Goal: Task Accomplishment & Management: Manage account settings

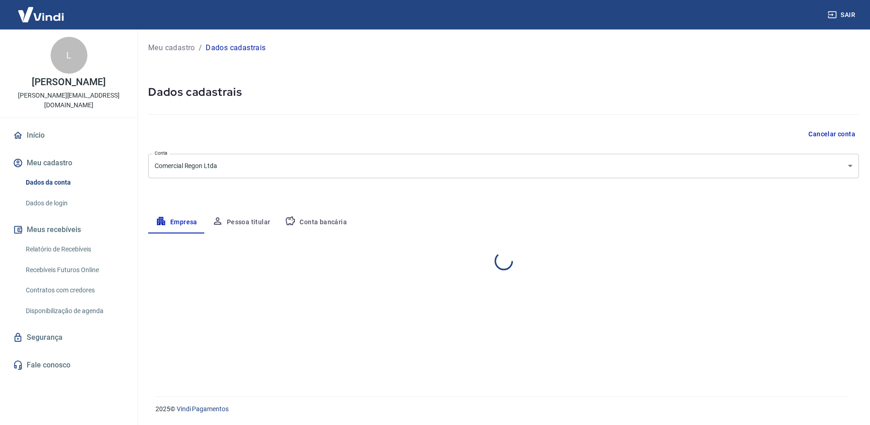
select select "MG"
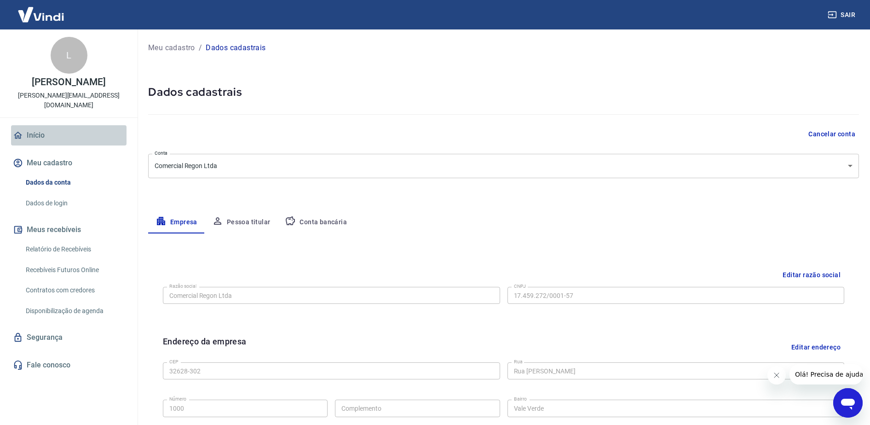
click at [46, 133] on link "Início" at bounding box center [69, 135] width 116 height 20
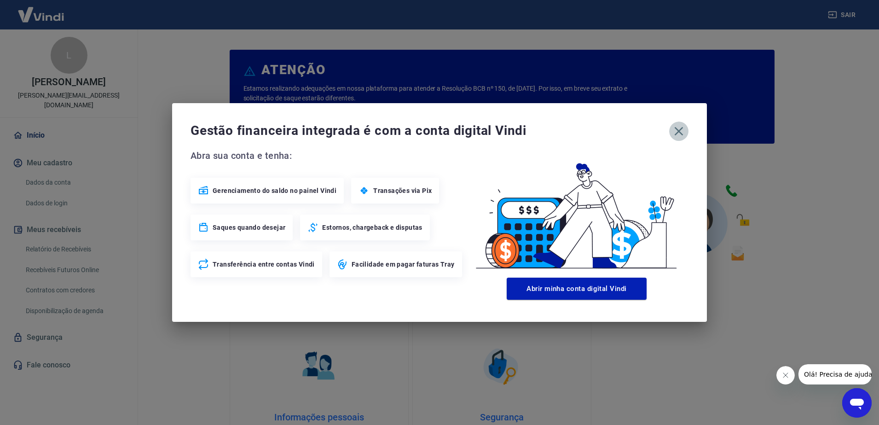
click at [678, 137] on icon "button" at bounding box center [678, 131] width 15 height 15
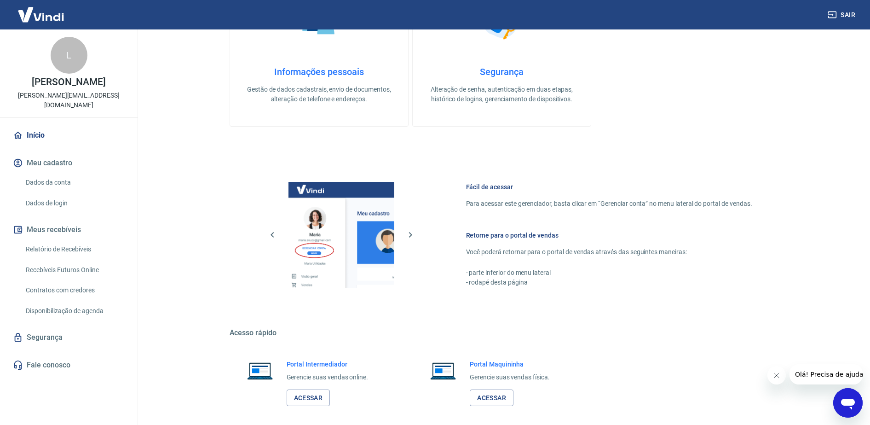
scroll to position [173, 0]
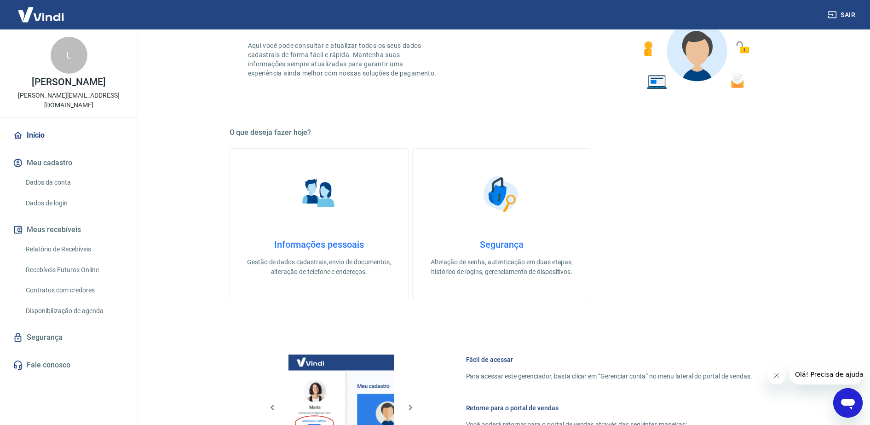
click at [49, 160] on button "Meu cadastro" at bounding box center [69, 163] width 116 height 20
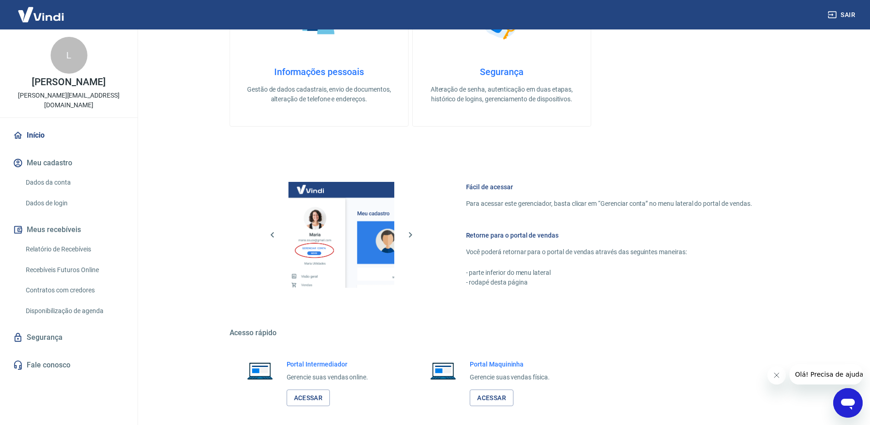
scroll to position [388, 0]
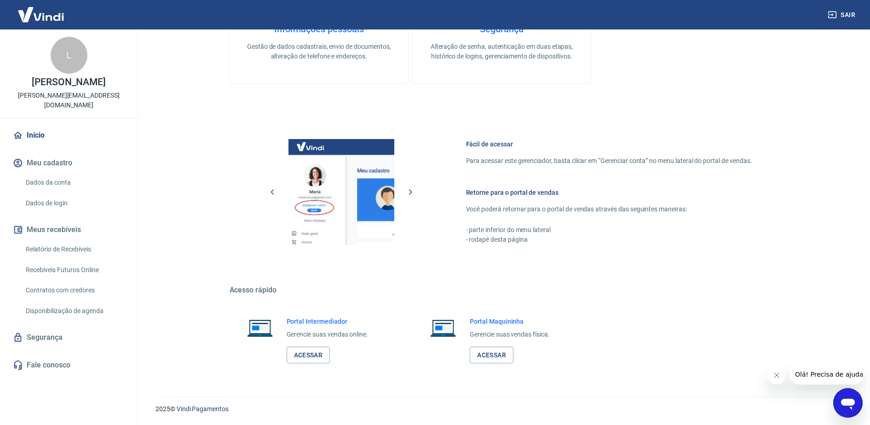
click at [49, 184] on link "Dados da conta" at bounding box center [74, 182] width 104 height 19
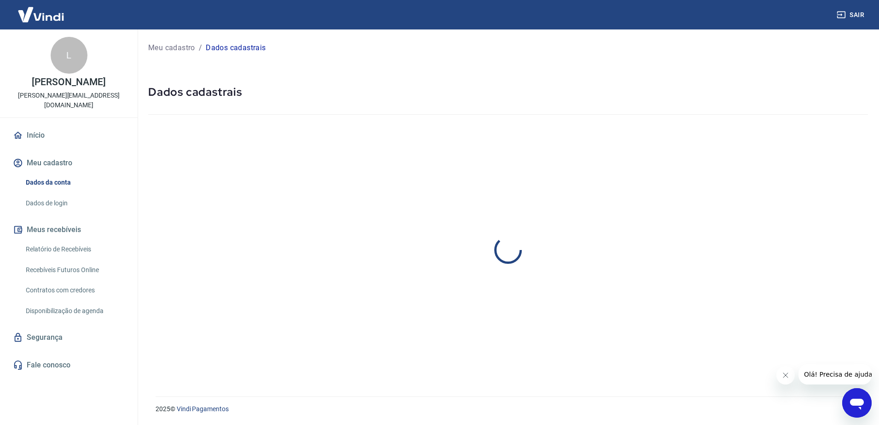
select select "MG"
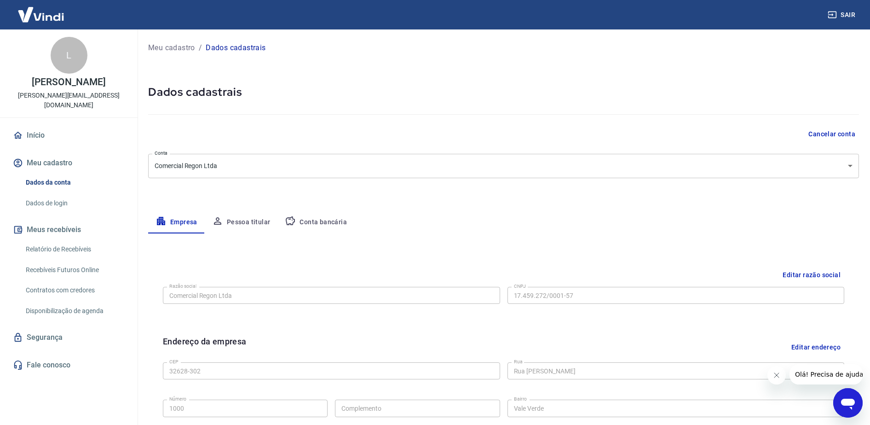
click at [45, 203] on link "Dados de login" at bounding box center [74, 203] width 104 height 19
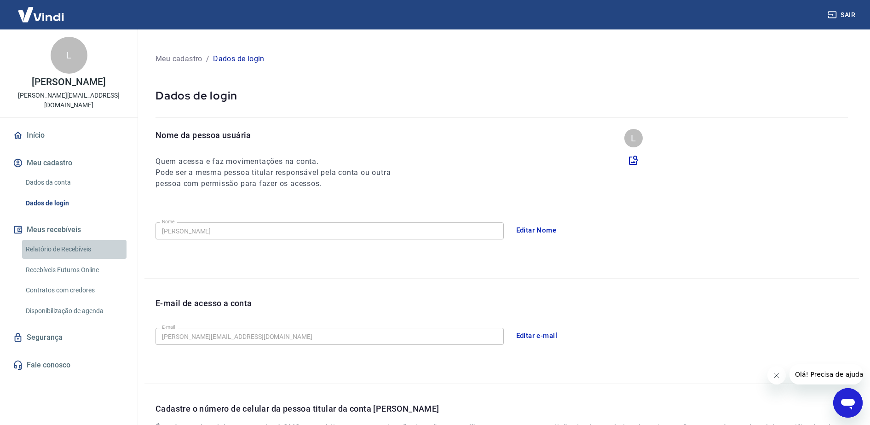
click at [69, 246] on link "Relatório de Recebíveis" at bounding box center [74, 249] width 104 height 19
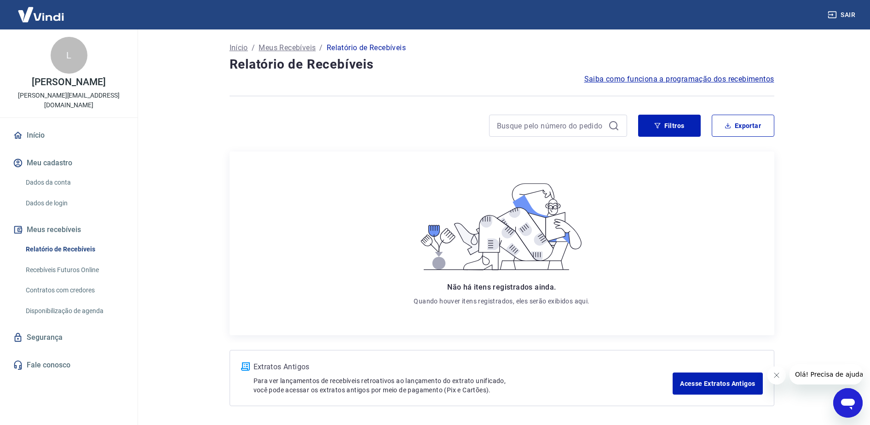
click at [80, 265] on link "Recebíveis Futuros Online" at bounding box center [74, 269] width 104 height 19
click at [841, 15] on button "Sair" at bounding box center [842, 14] width 33 height 17
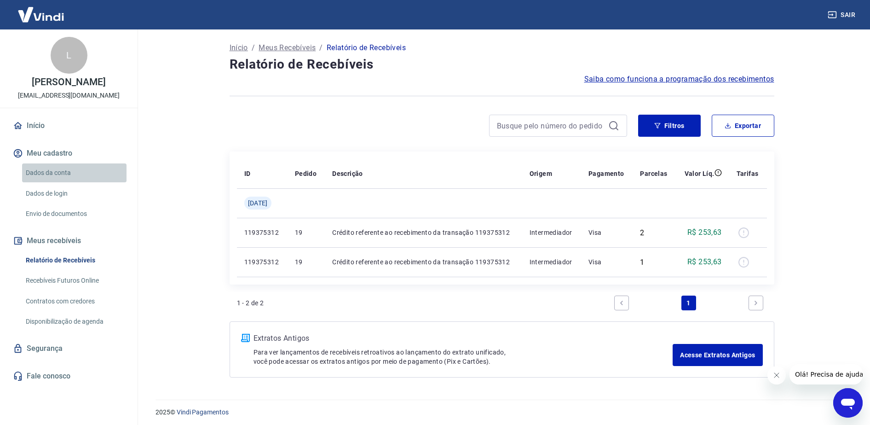
click at [59, 180] on link "Dados da conta" at bounding box center [74, 172] width 104 height 19
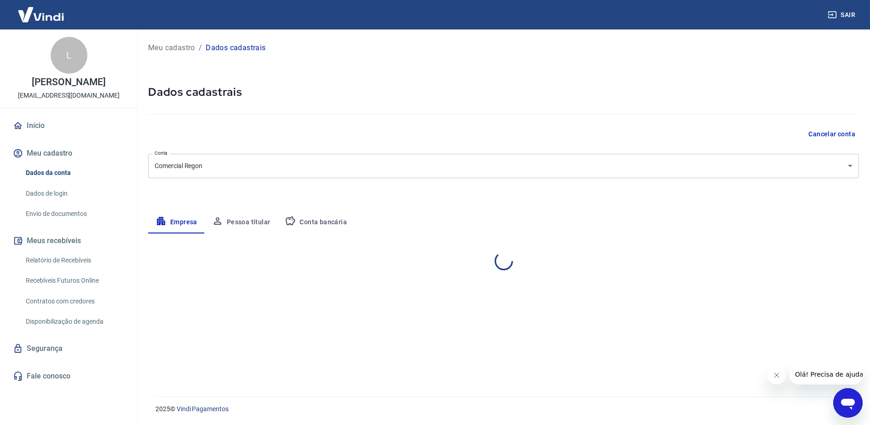
select select "MG"
select select "business"
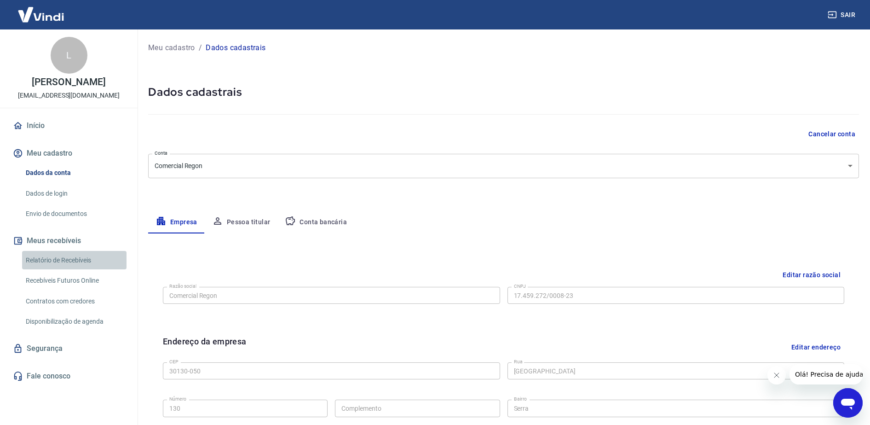
click at [61, 269] on link "Relatório de Recebíveis" at bounding box center [74, 260] width 104 height 19
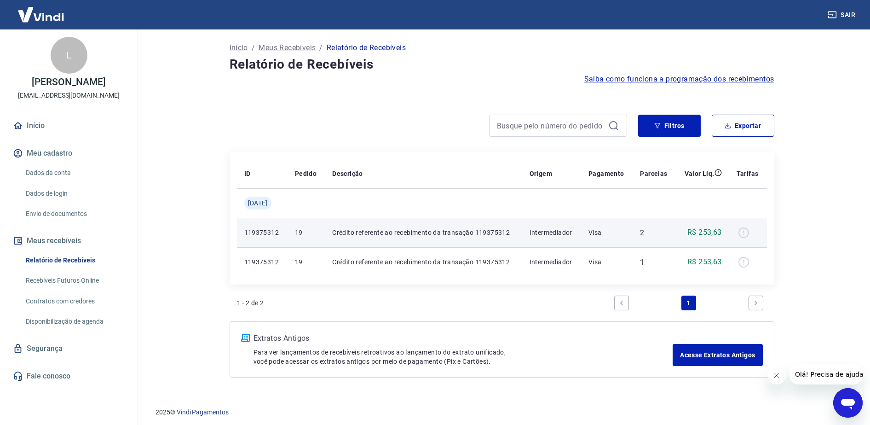
scroll to position [3, 0]
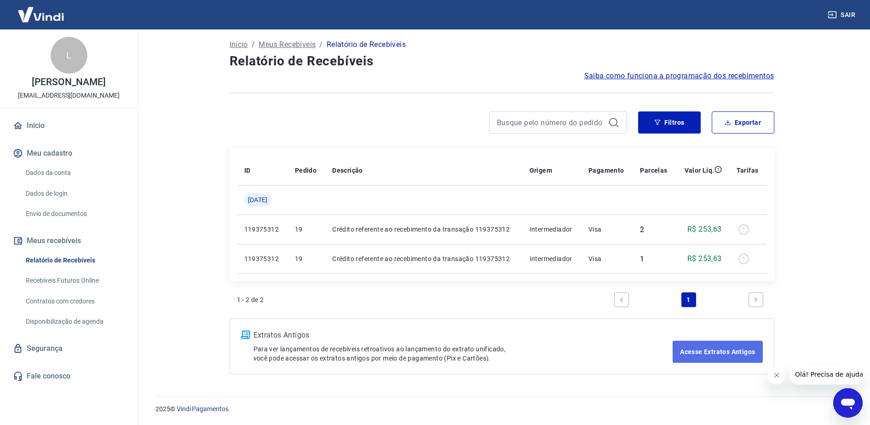
click at [695, 352] on link "Acesse Extratos Antigos" at bounding box center [718, 352] width 90 height 22
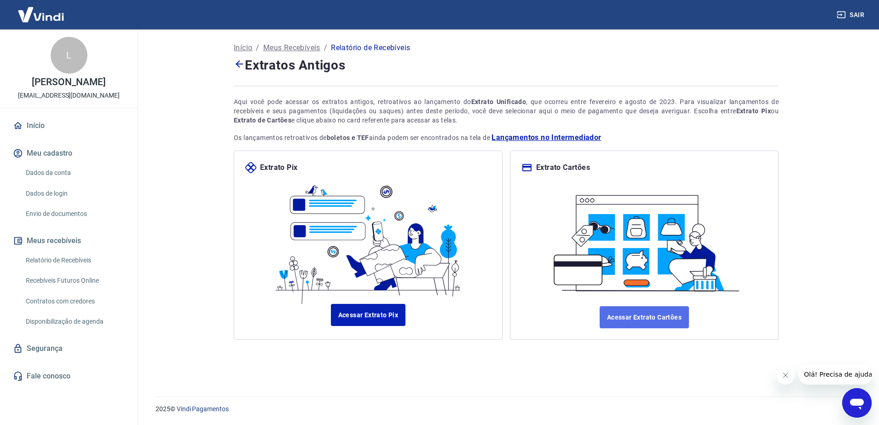
click at [640, 317] on link "Acessar Extrato Cartões" at bounding box center [644, 317] width 89 height 22
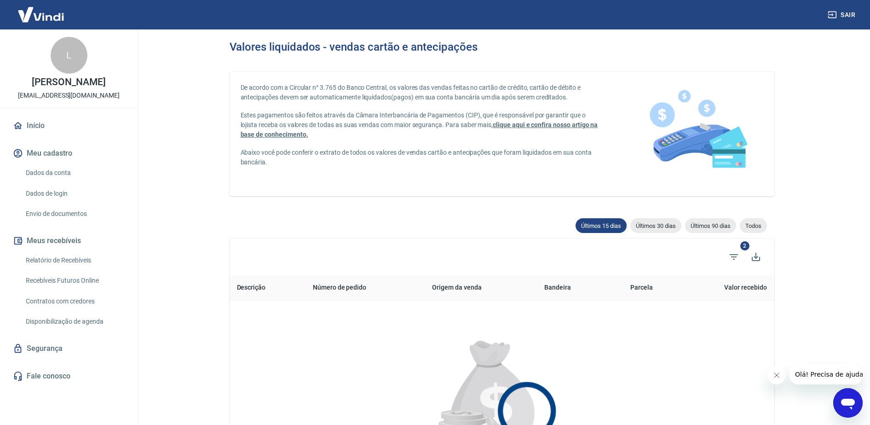
click at [50, 249] on button "Meus recebíveis" at bounding box center [69, 241] width 116 height 20
click at [54, 269] on link "Relatório de Recebíveis" at bounding box center [74, 260] width 104 height 19
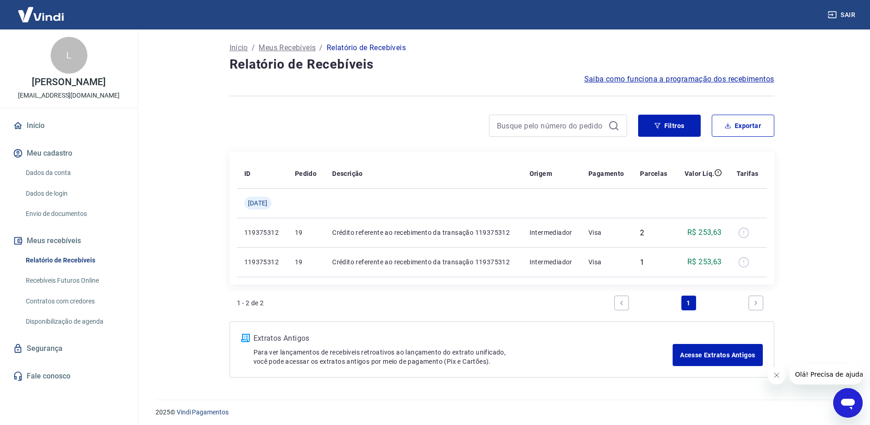
click at [56, 290] on link "Recebíveis Futuros Online" at bounding box center [74, 280] width 104 height 19
click at [43, 135] on link "Início" at bounding box center [69, 126] width 116 height 20
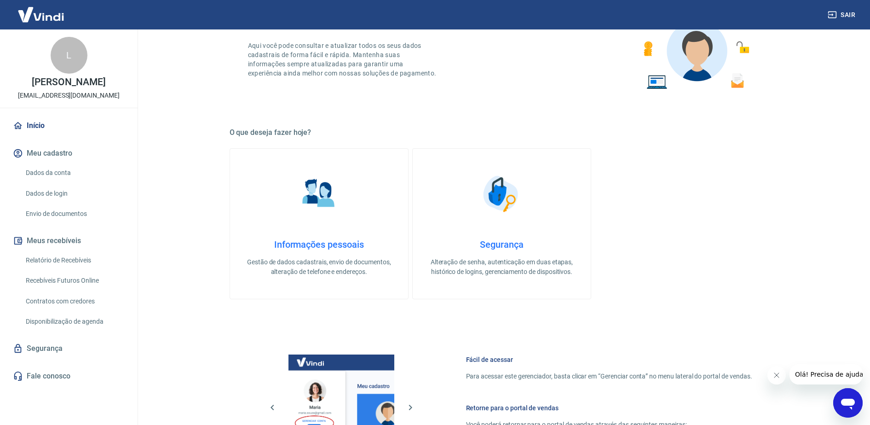
scroll to position [230, 0]
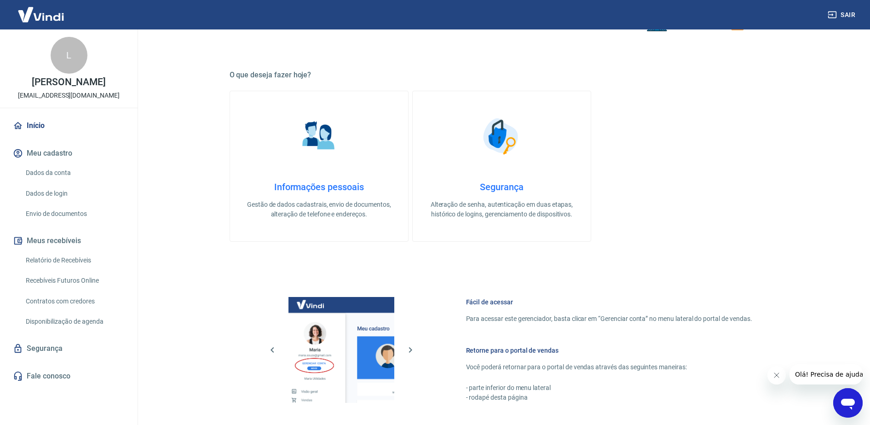
click at [331, 188] on h4 "Informações pessoais" at bounding box center [319, 186] width 149 height 11
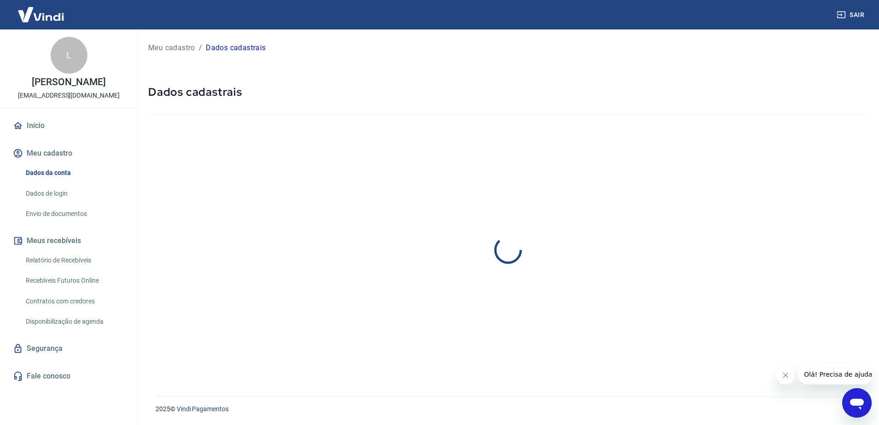
select select "MG"
select select "business"
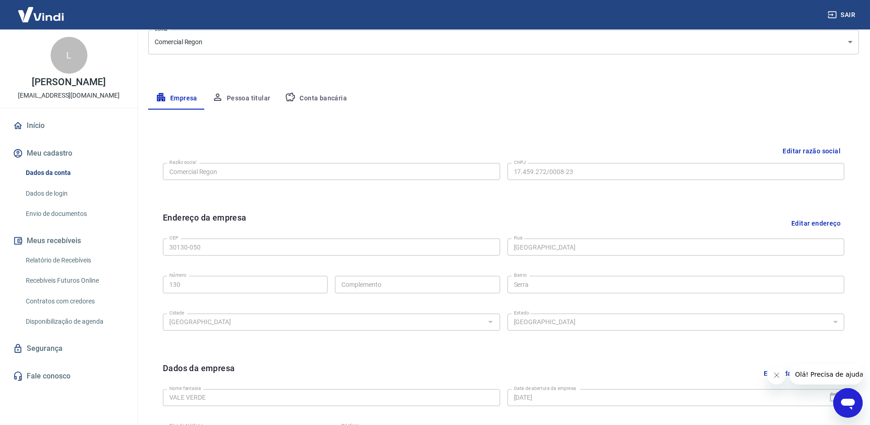
scroll to position [66, 0]
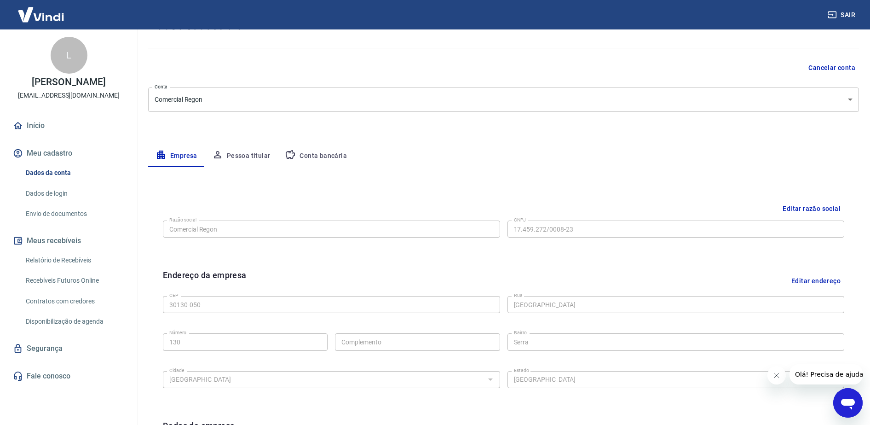
click at [44, 202] on link "Dados de login" at bounding box center [74, 193] width 104 height 19
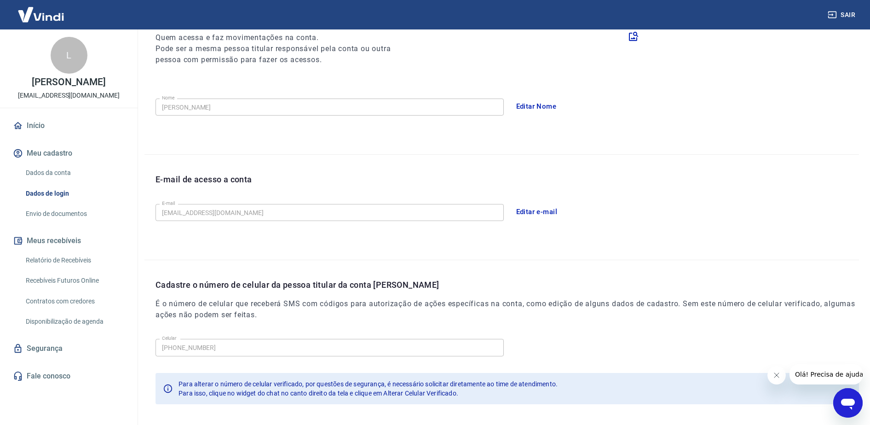
scroll to position [165, 0]
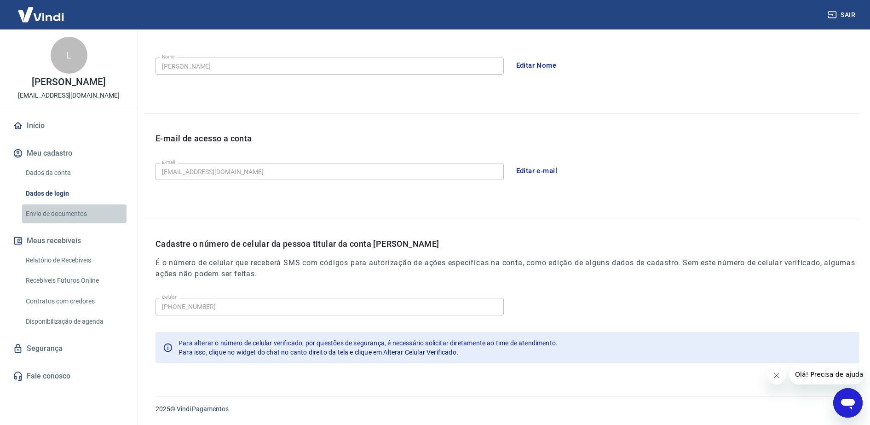
click at [41, 223] on link "Envio de documentos" at bounding box center [74, 213] width 104 height 19
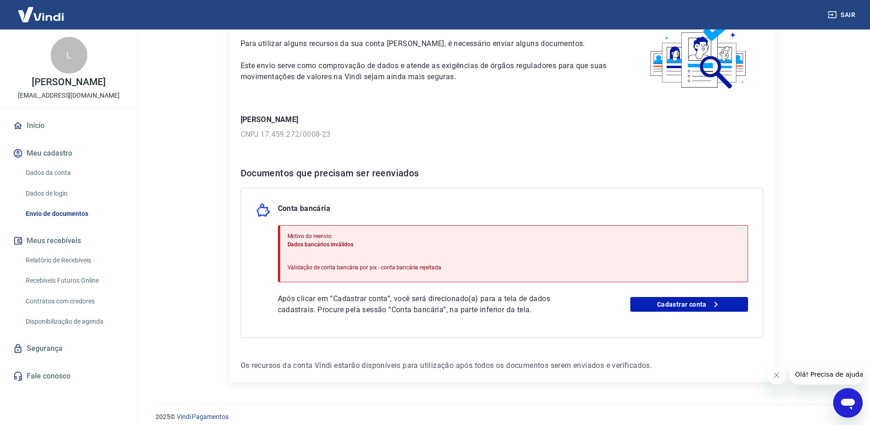
scroll to position [65, 0]
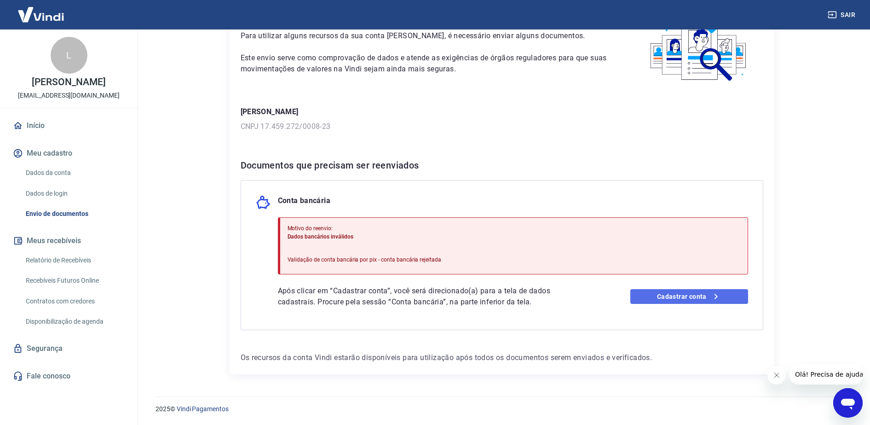
click at [675, 295] on link "Cadastrar conta" at bounding box center [689, 296] width 118 height 15
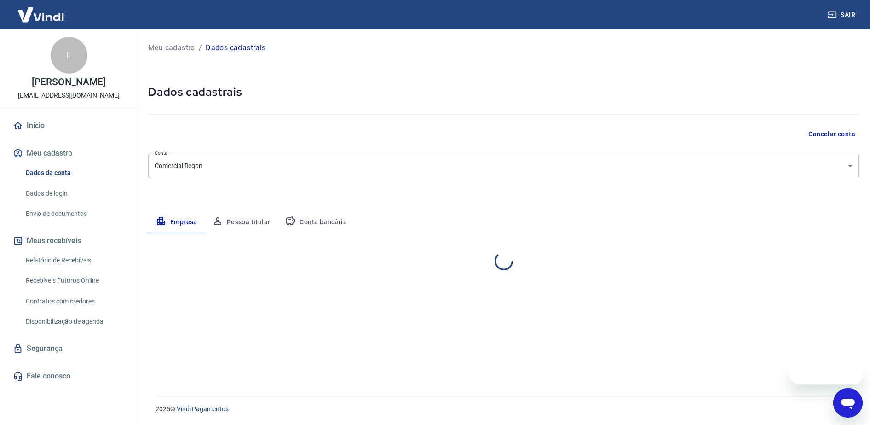
select select "MG"
select select "business"
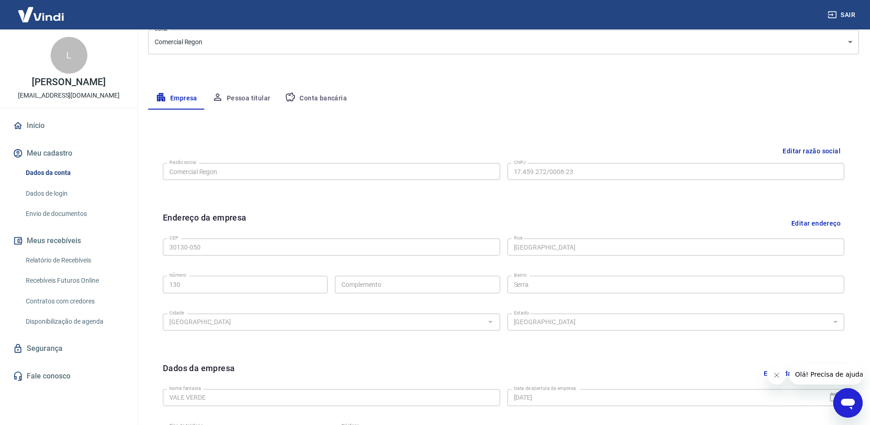
scroll to position [66, 0]
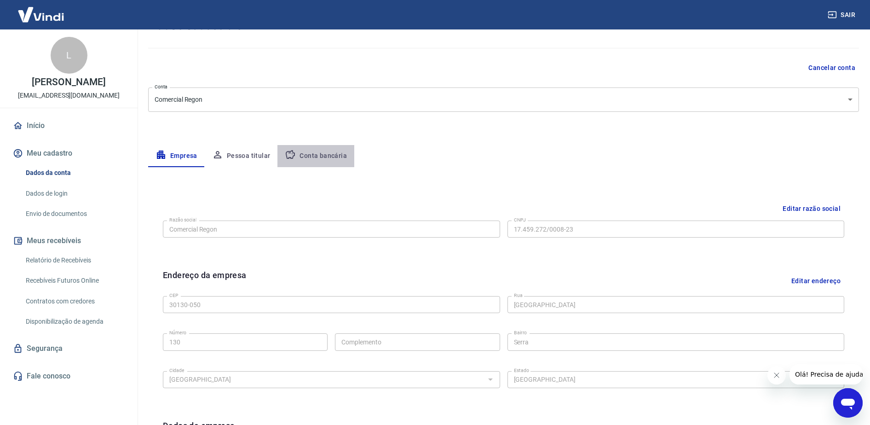
click at [346, 156] on button "Conta bancária" at bounding box center [316, 156] width 77 height 22
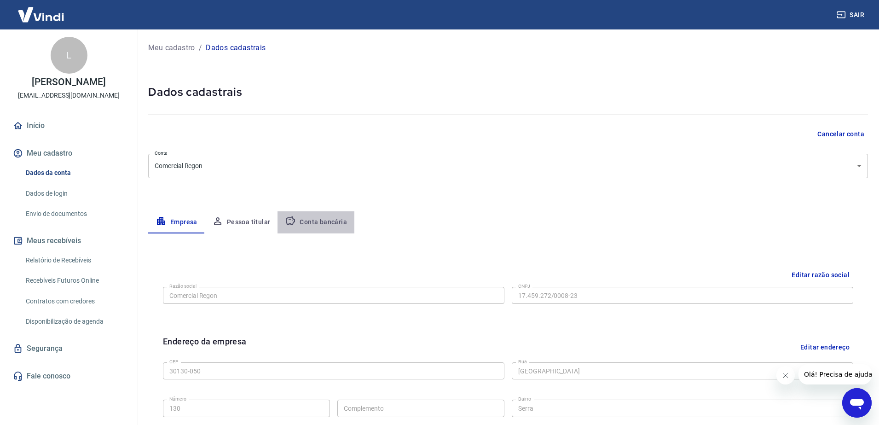
select select "1"
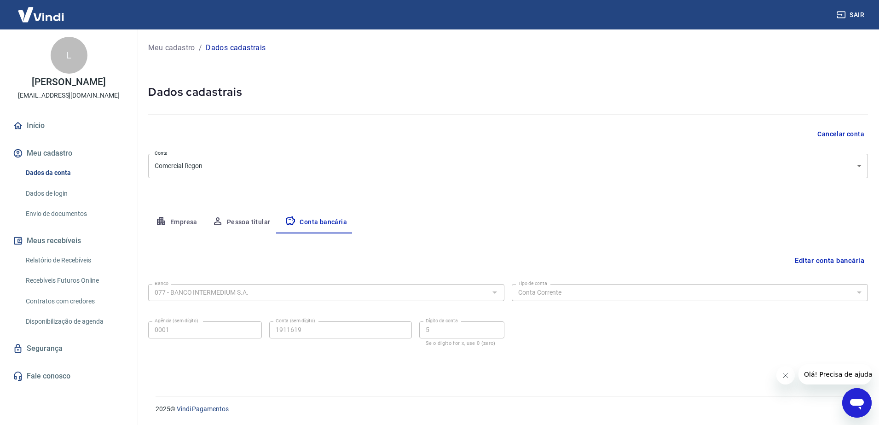
click at [812, 257] on button "Editar conta bancária" at bounding box center [829, 260] width 77 height 17
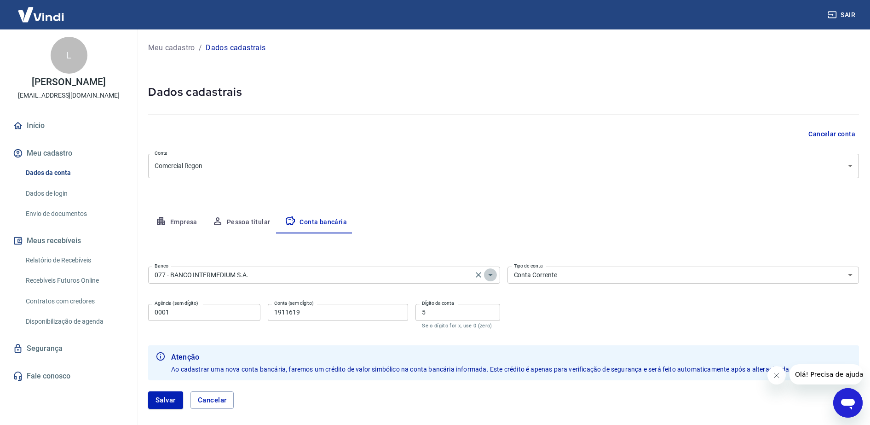
click at [489, 275] on icon "Abrir" at bounding box center [490, 274] width 11 height 11
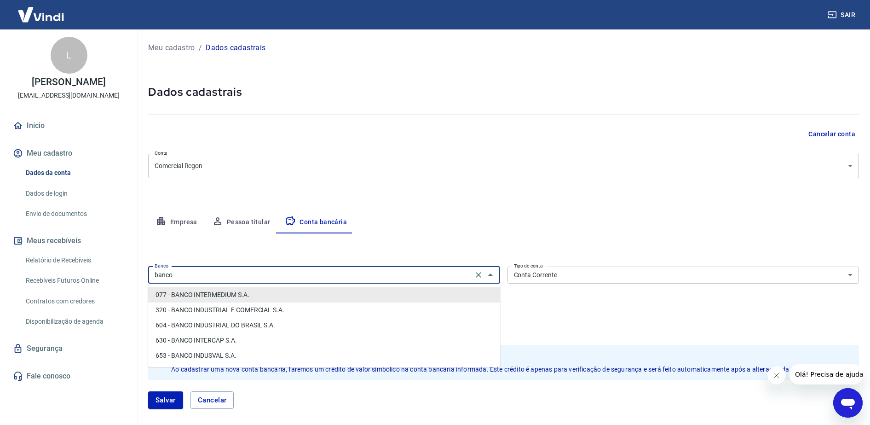
scroll to position [62, 0]
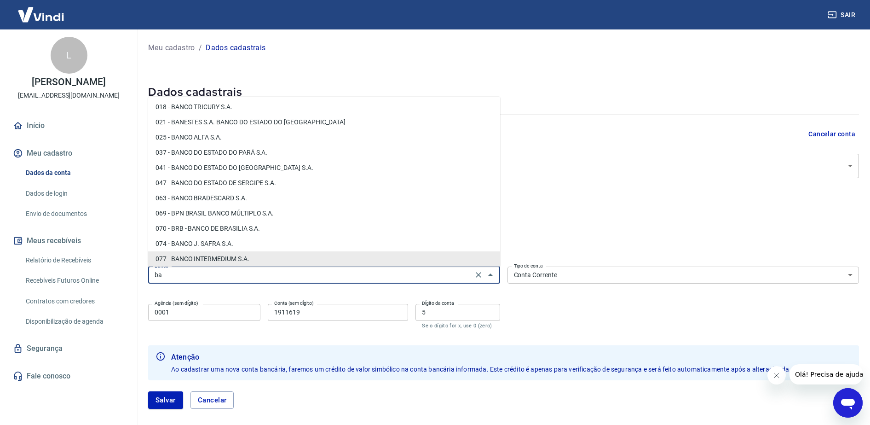
type input "b"
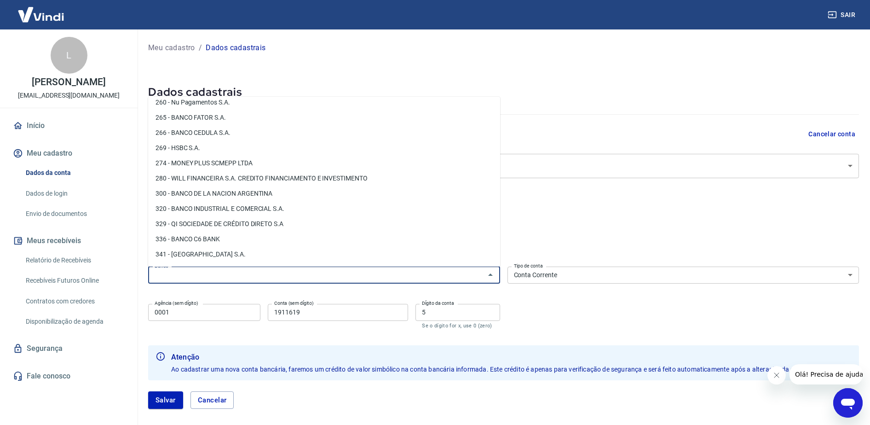
scroll to position [782, 0]
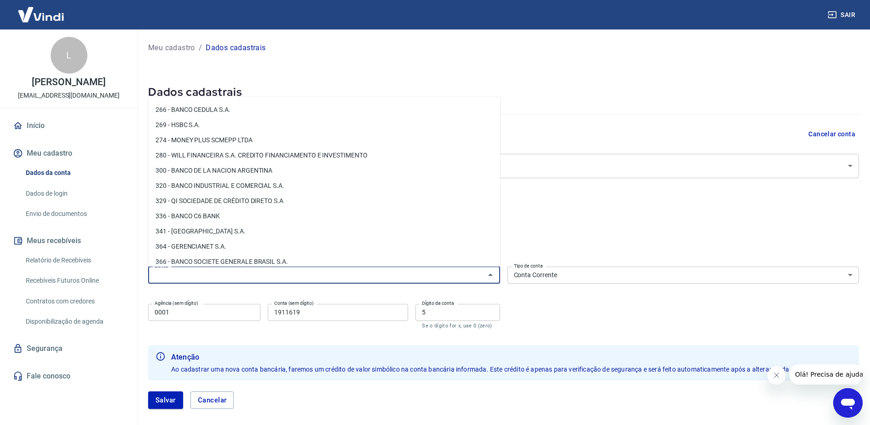
click at [198, 233] on li "341 - ITAÚ UNIBANCO S.A." at bounding box center [324, 231] width 352 height 15
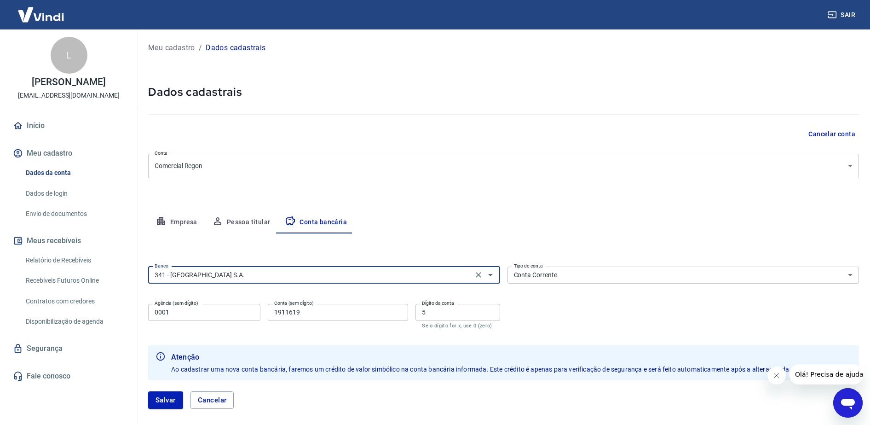
type input "341 - ITAÚ UNIBANCO S.A."
click at [206, 312] on input "0001" at bounding box center [204, 312] width 112 height 17
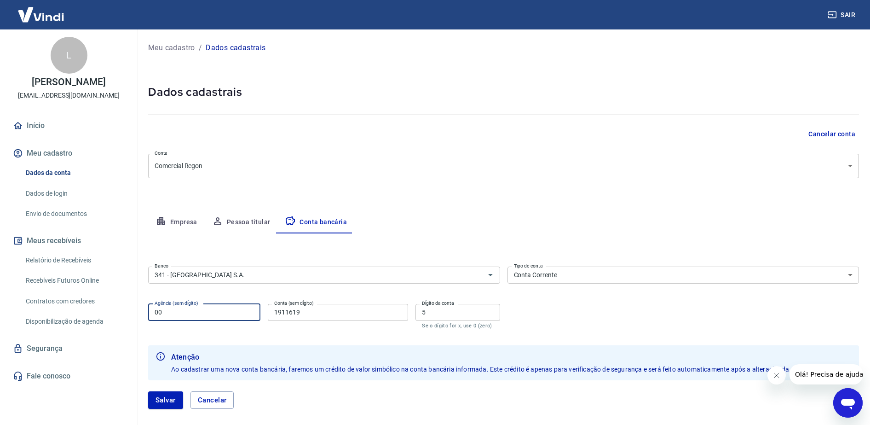
type input "0"
type input "2979"
click at [313, 313] on input "1911619" at bounding box center [338, 312] width 140 height 17
type input "1"
type input "33235"
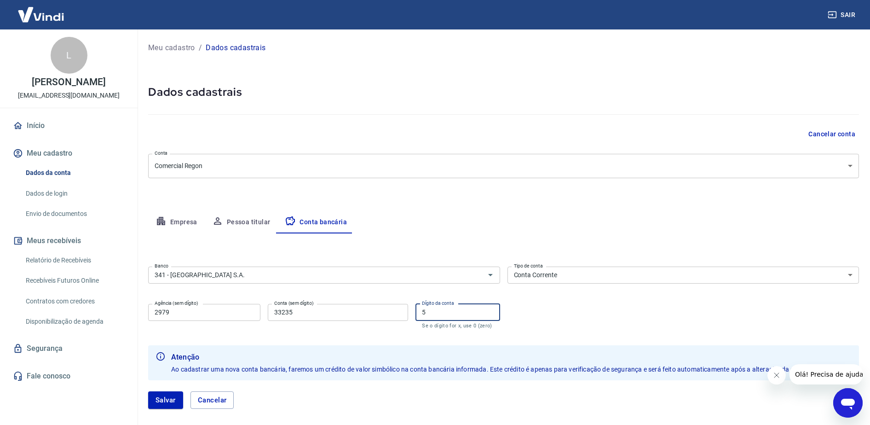
click at [452, 314] on input "5" at bounding box center [458, 312] width 84 height 17
type input "6"
click at [172, 400] on button "Salvar" at bounding box center [165, 399] width 35 height 17
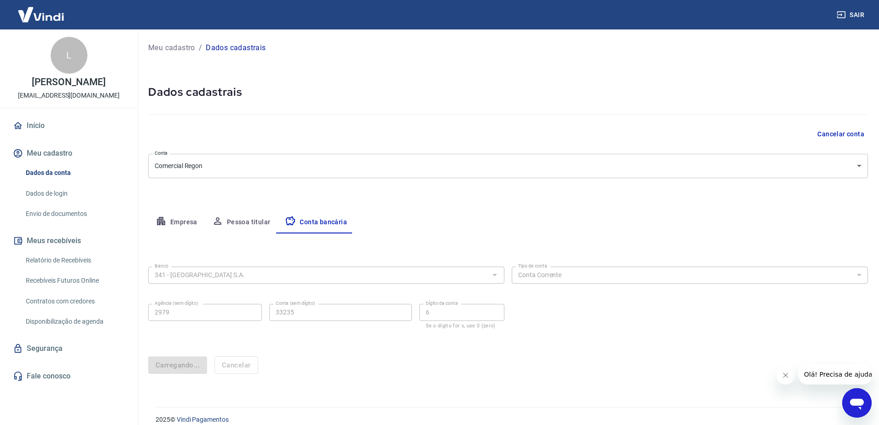
select select "1"
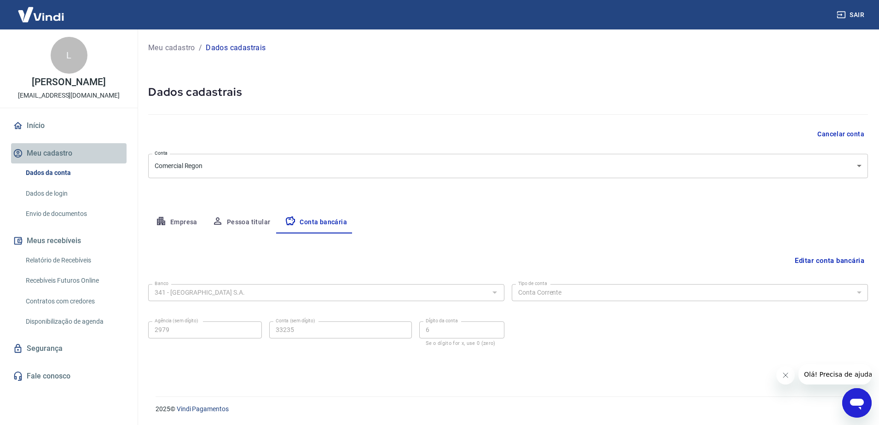
click at [55, 163] on button "Meu cadastro" at bounding box center [69, 153] width 116 height 20
click at [56, 160] on button "Meu cadastro" at bounding box center [69, 153] width 116 height 20
click at [53, 201] on link "Dados de login" at bounding box center [74, 193] width 104 height 19
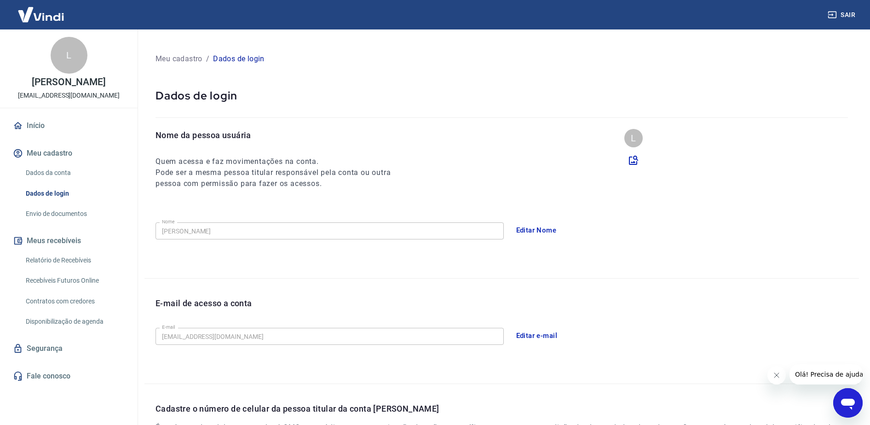
click at [58, 222] on link "Envio de documentos" at bounding box center [74, 213] width 104 height 19
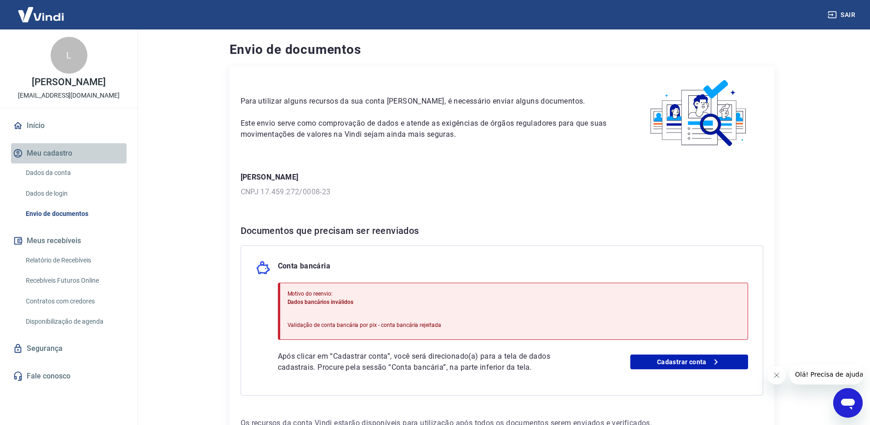
click at [43, 161] on button "Meu cadastro" at bounding box center [69, 153] width 116 height 20
click at [44, 134] on link "Início" at bounding box center [69, 126] width 116 height 20
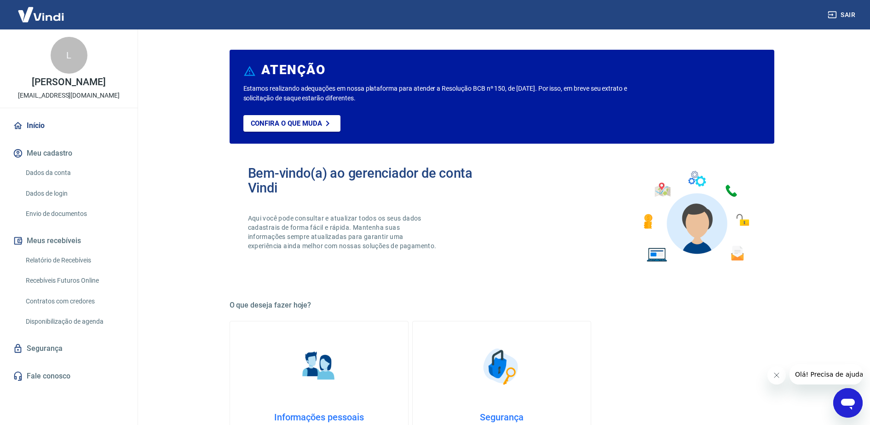
click at [64, 178] on link "Dados da conta" at bounding box center [74, 172] width 104 height 19
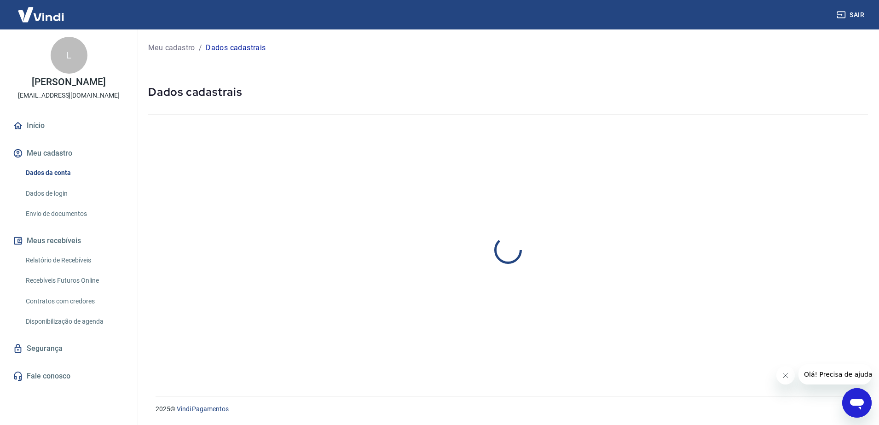
select select "MG"
select select "business"
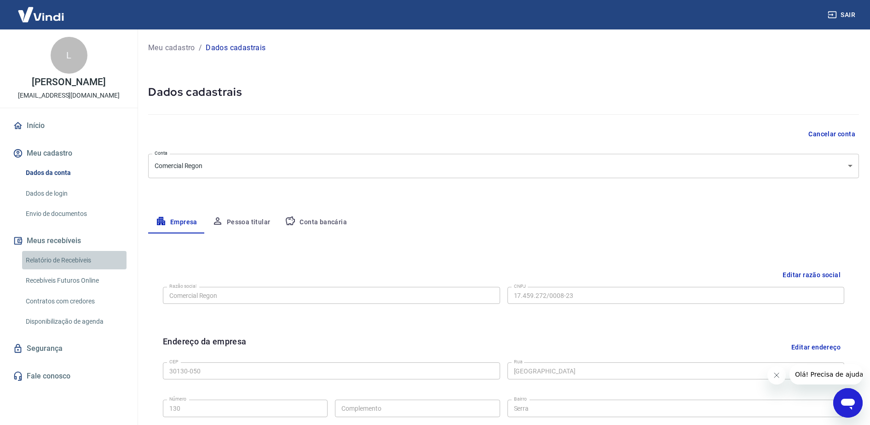
click at [58, 269] on link "Relatório de Recebíveis" at bounding box center [74, 260] width 104 height 19
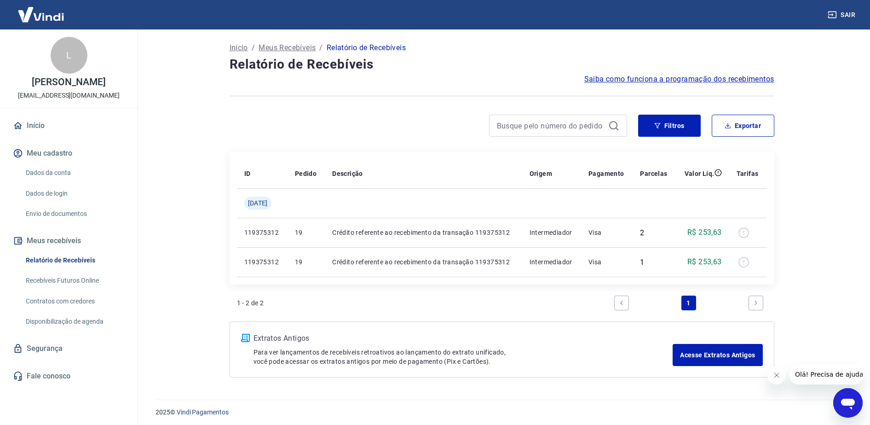
click at [78, 290] on link "Recebíveis Futuros Online" at bounding box center [74, 280] width 104 height 19
click at [41, 131] on link "Início" at bounding box center [69, 126] width 116 height 20
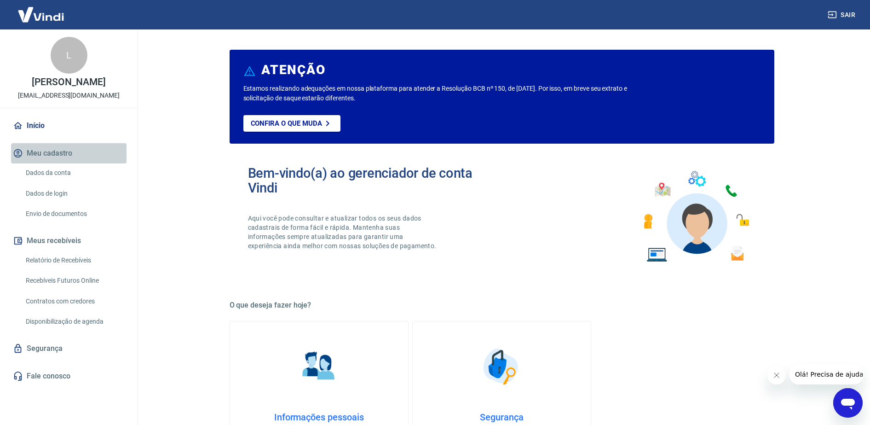
click at [46, 160] on button "Meu cadastro" at bounding box center [69, 153] width 116 height 20
click at [54, 178] on link "Dados da conta" at bounding box center [74, 172] width 104 height 19
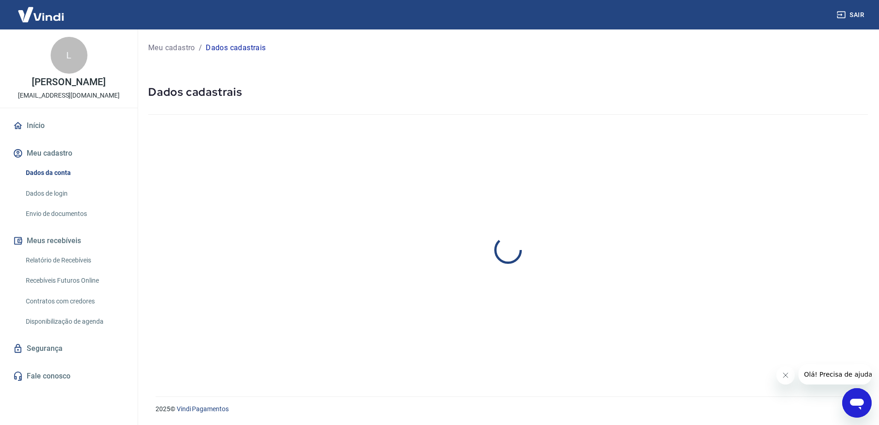
select select "MG"
select select "business"
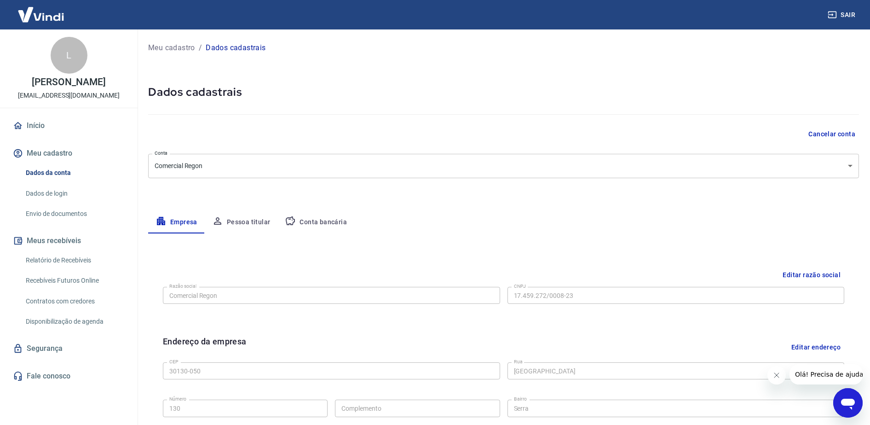
scroll to position [115, 0]
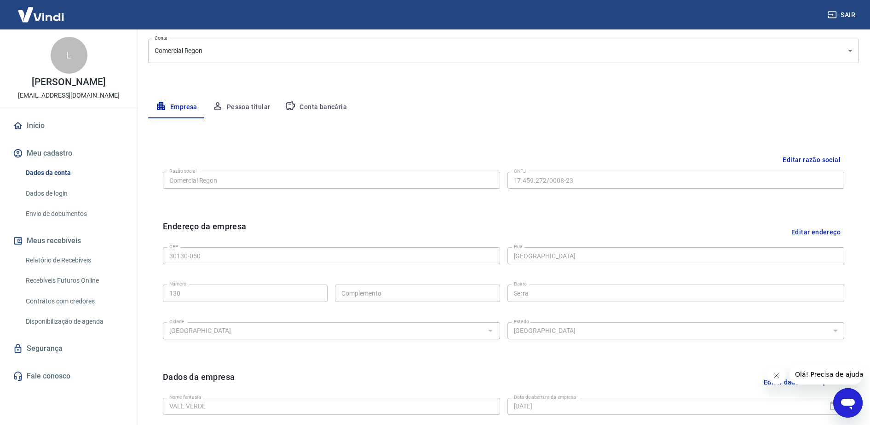
click at [55, 221] on link "Envio de documentos" at bounding box center [74, 213] width 104 height 19
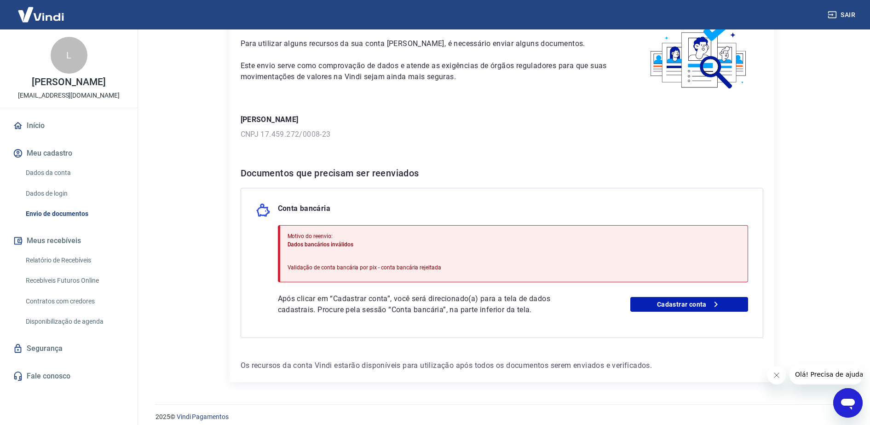
scroll to position [65, 0]
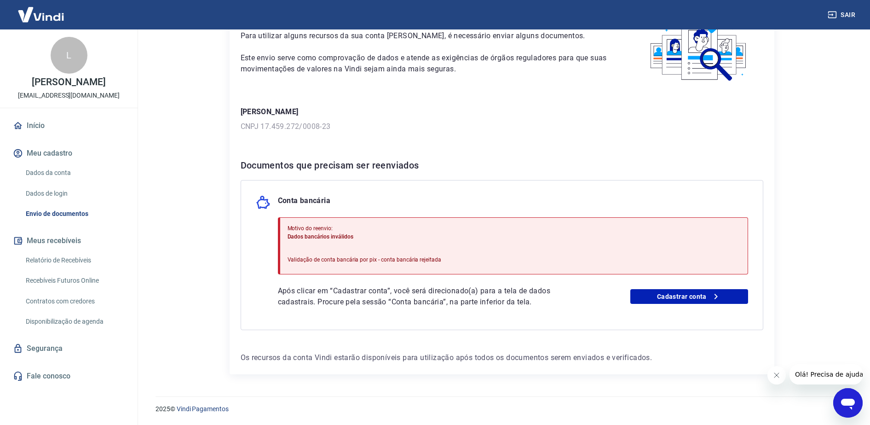
click at [62, 251] on button "Meus recebíveis" at bounding box center [69, 241] width 116 height 20
click at [69, 270] on link "Relatório de Recebíveis" at bounding box center [74, 260] width 104 height 19
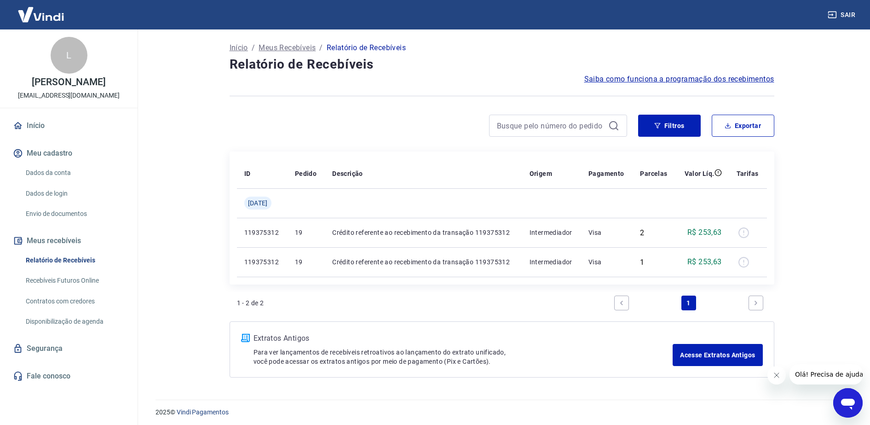
click at [72, 290] on link "Recebíveis Futuros Online" at bounding box center [74, 280] width 104 height 19
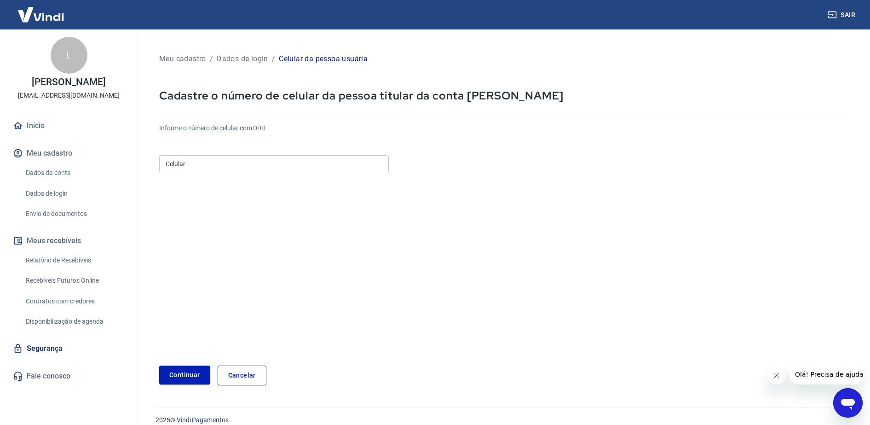
click at [238, 166] on input "Celular" at bounding box center [274, 163] width 230 height 17
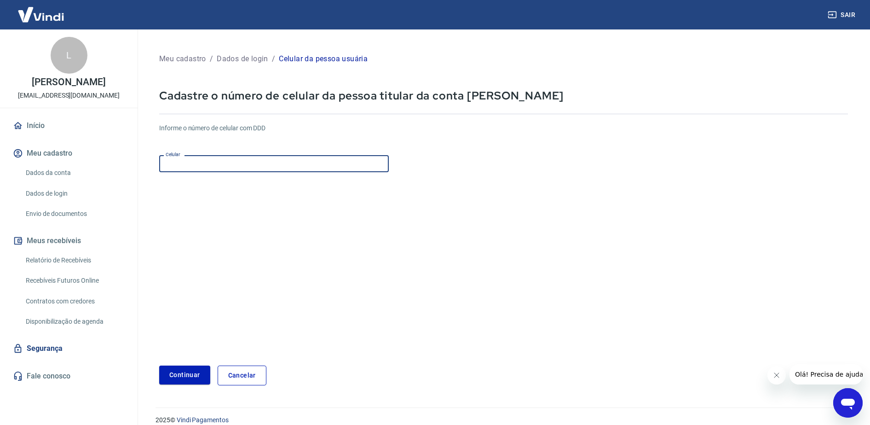
type input "[PHONE_NUMBER]"
click at [184, 376] on button "Continuar" at bounding box center [184, 374] width 51 height 19
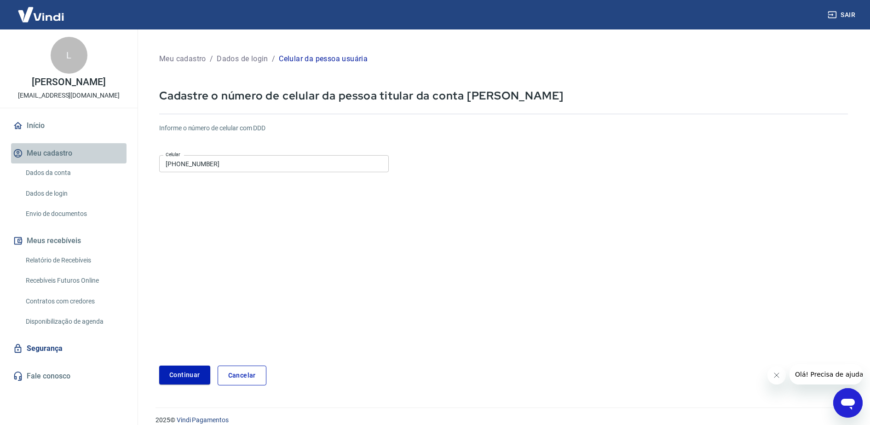
click at [56, 162] on button "Meu cadastro" at bounding box center [69, 153] width 116 height 20
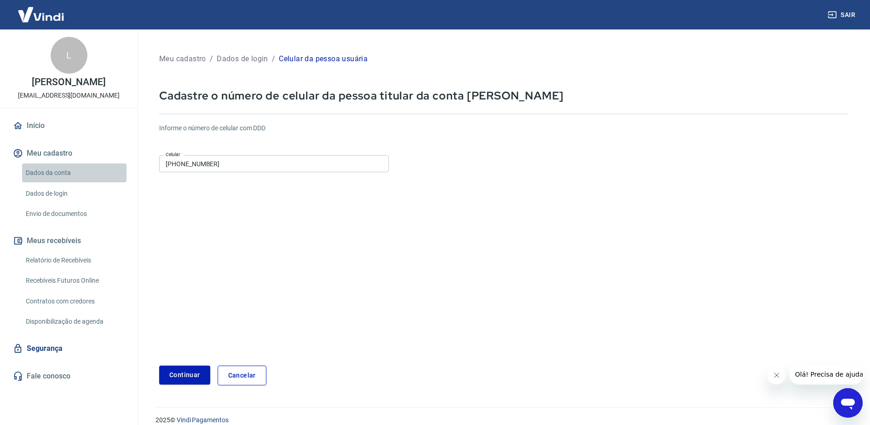
click at [55, 182] on link "Dados da conta" at bounding box center [74, 172] width 104 height 19
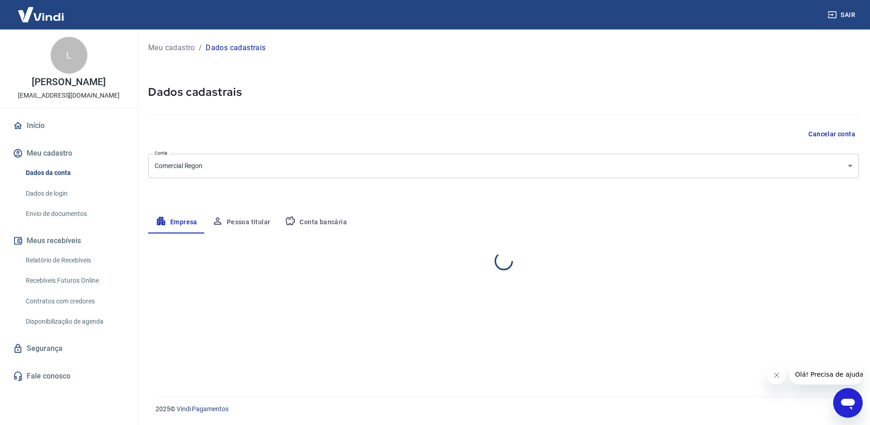
select select "MG"
select select "business"
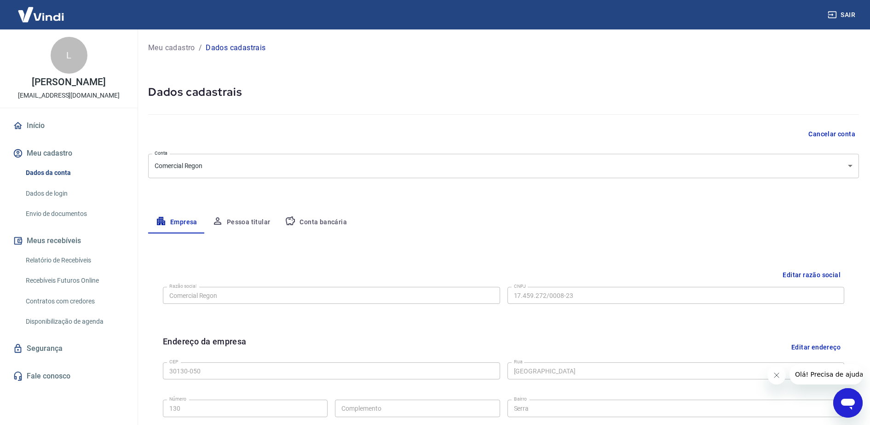
click at [64, 223] on link "Envio de documentos" at bounding box center [74, 213] width 104 height 19
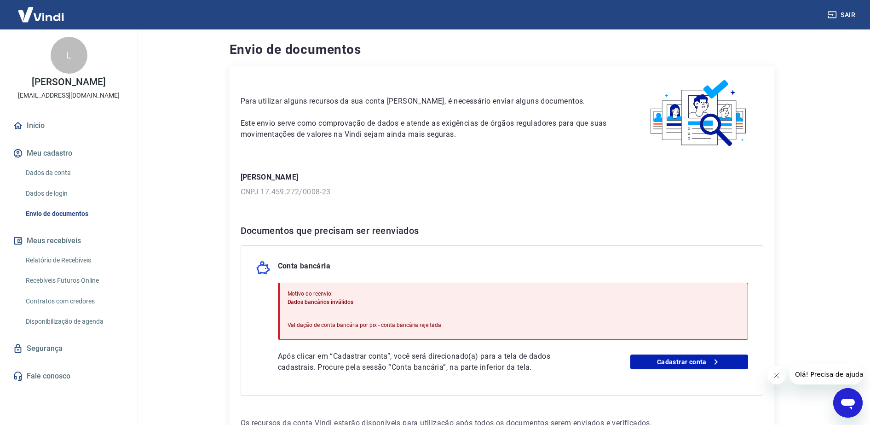
scroll to position [65, 0]
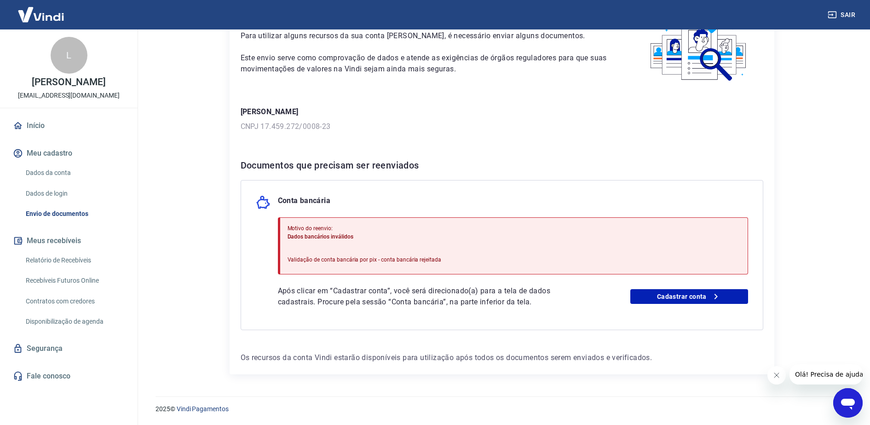
click at [59, 135] on link "Início" at bounding box center [69, 126] width 116 height 20
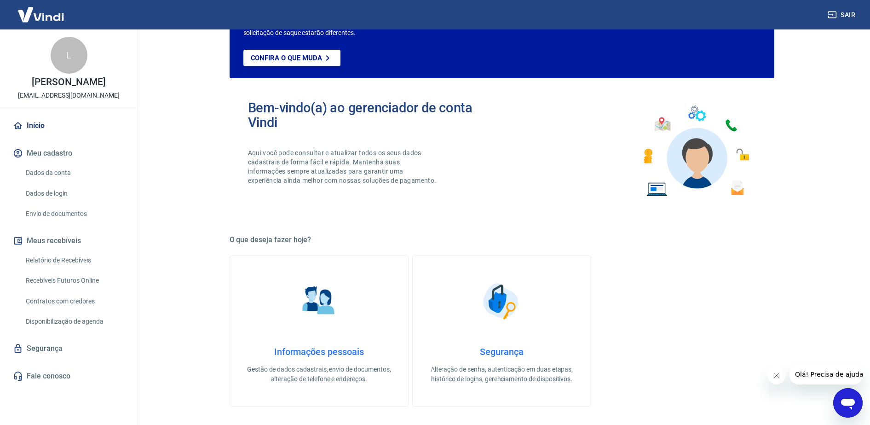
scroll to position [388, 0]
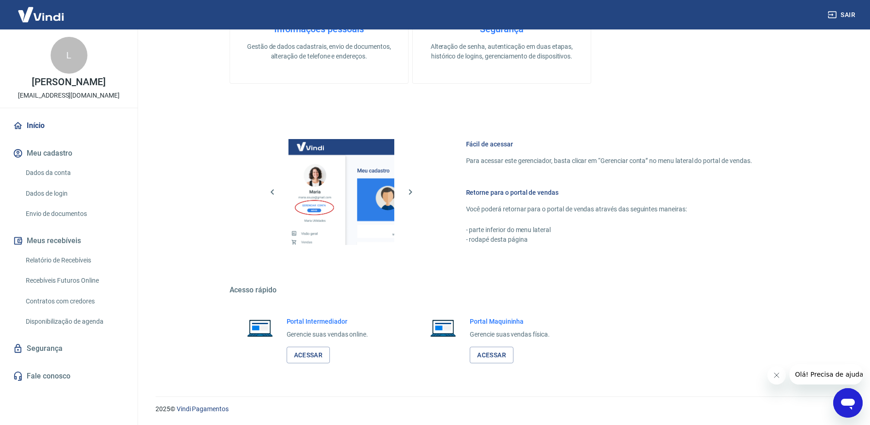
click at [63, 221] on link "Envio de documentos" at bounding box center [74, 213] width 104 height 19
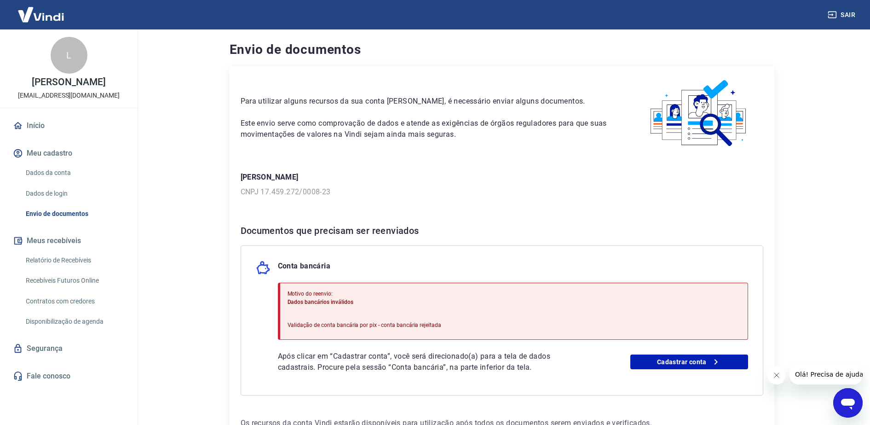
click at [845, 403] on icon "Abrir janela de mensagens" at bounding box center [848, 404] width 14 height 11
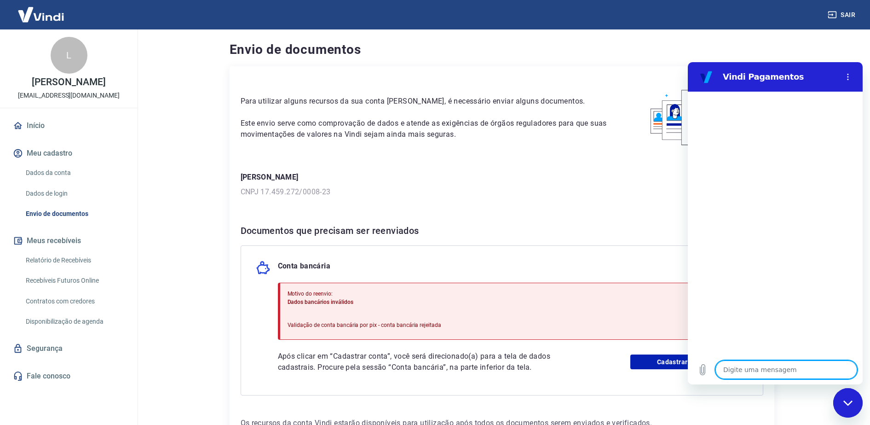
type textarea "B"
type textarea "x"
type textarea "Bo"
type textarea "x"
type textarea "Boa"
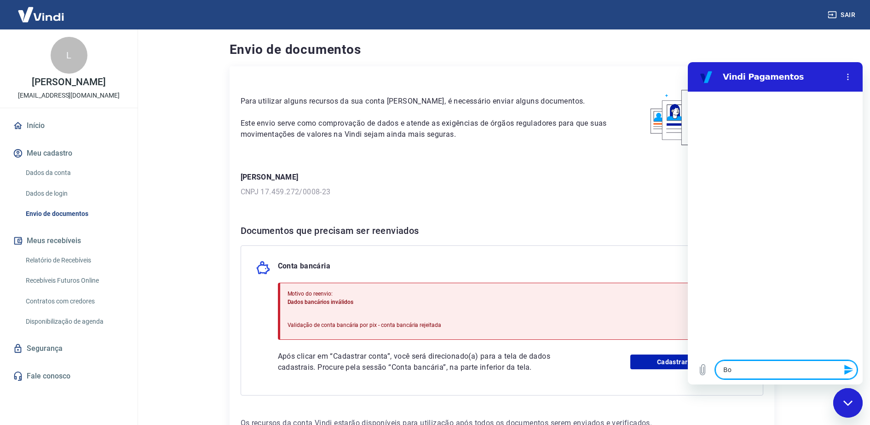
type textarea "x"
type textarea "Boa"
type textarea "x"
type textarea "Boa t"
type textarea "x"
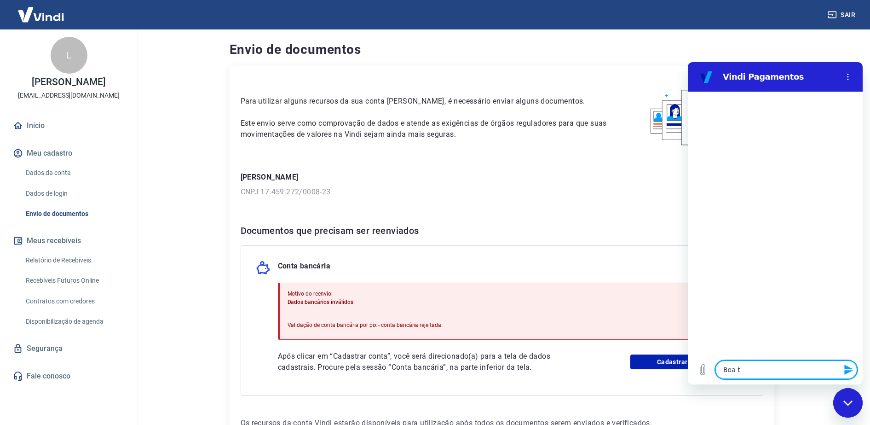
type textarea "Boa ta"
type textarea "x"
type textarea "Boa tar"
type textarea "x"
type textarea "Boa tard"
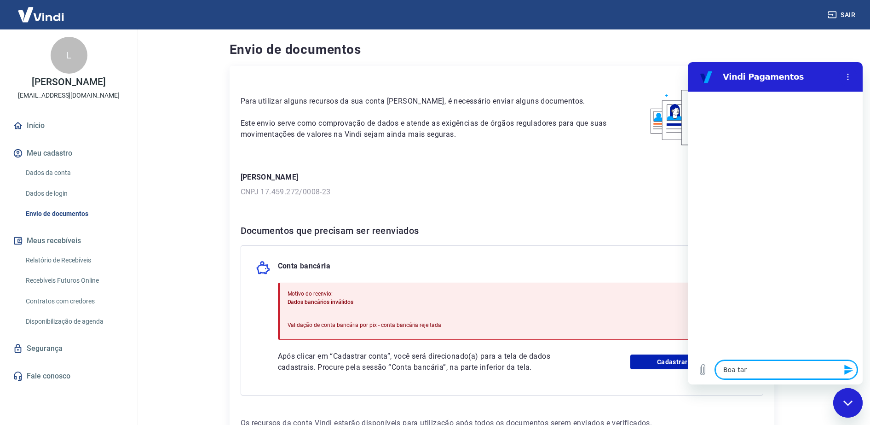
type textarea "x"
type textarea "Boa tarde"
type textarea "x"
type textarea "Boa tarde!"
type textarea "x"
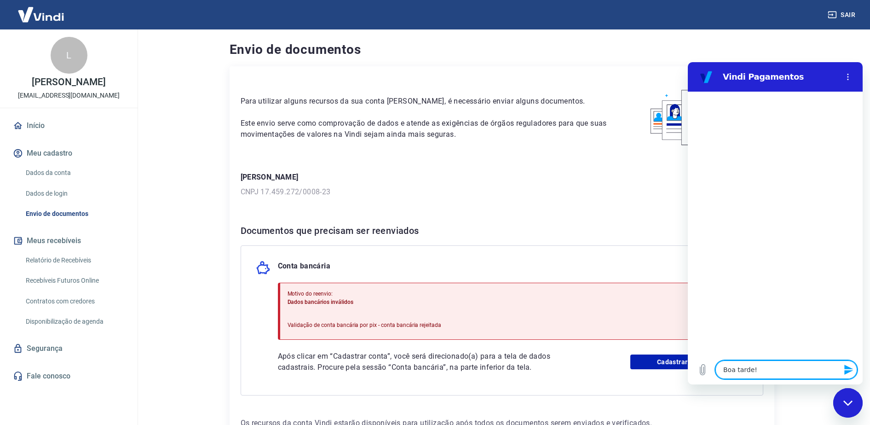
type textarea "Boa tarde!!"
type textarea "x"
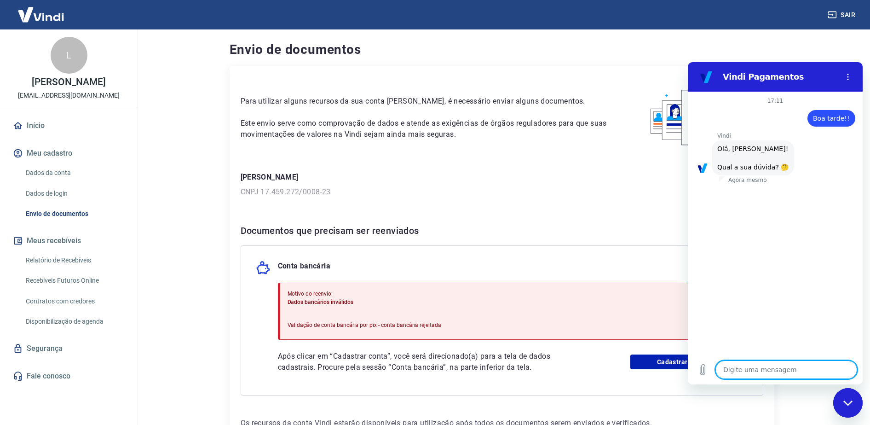
scroll to position [22, 0]
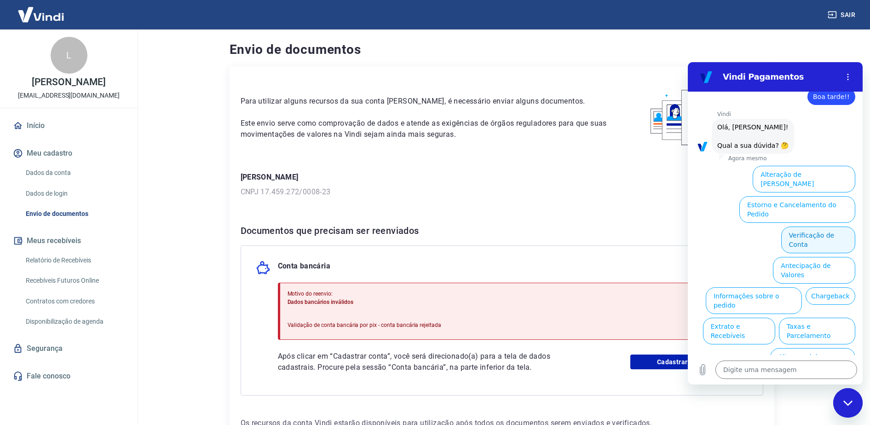
click at [817, 226] on button "Verificação de Conta" at bounding box center [818, 239] width 74 height 27
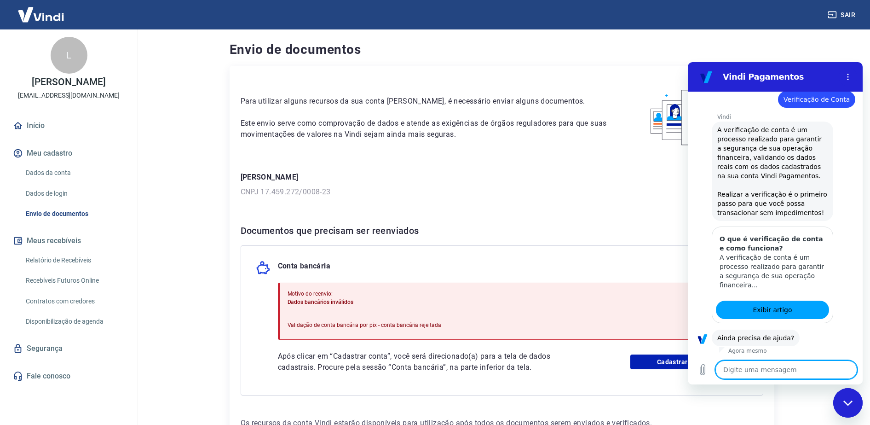
scroll to position [113, 0]
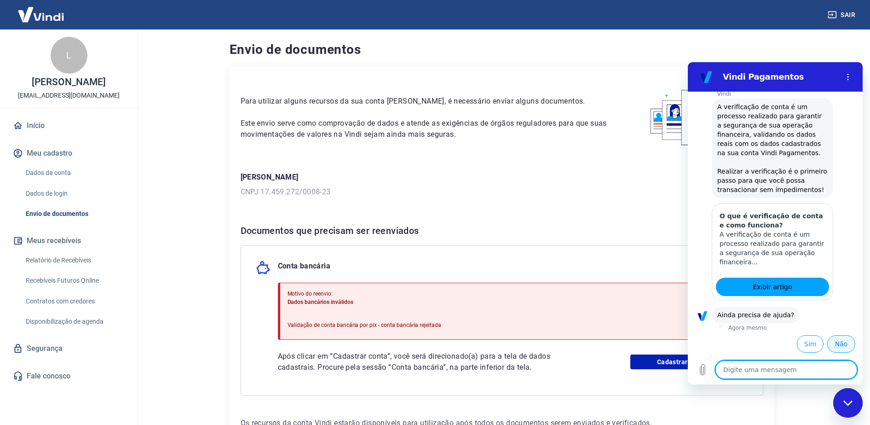
click at [831, 343] on button "Não" at bounding box center [841, 343] width 28 height 17
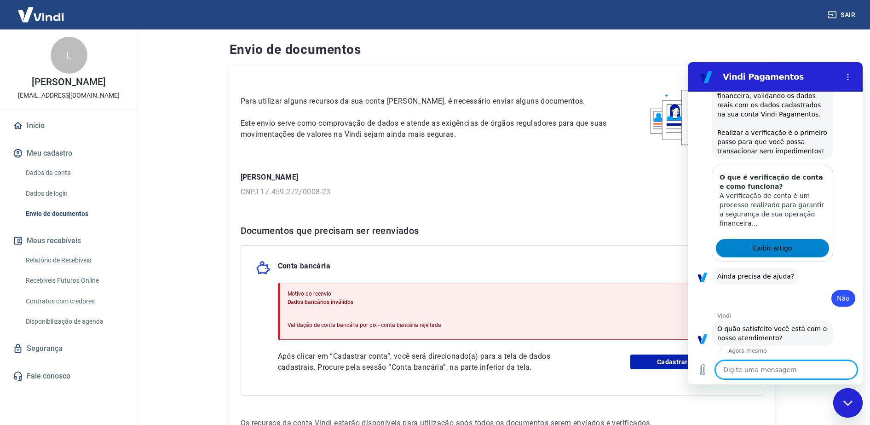
scroll to position [217, 0]
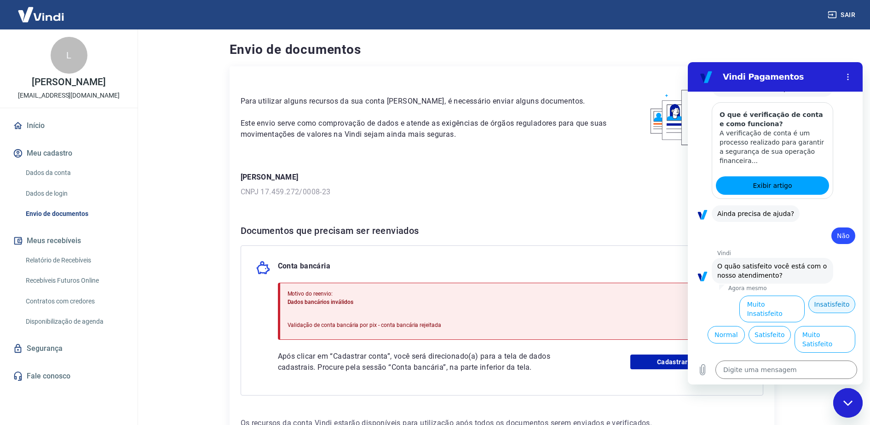
click at [812, 304] on button "Insatisfeito" at bounding box center [832, 303] width 47 height 17
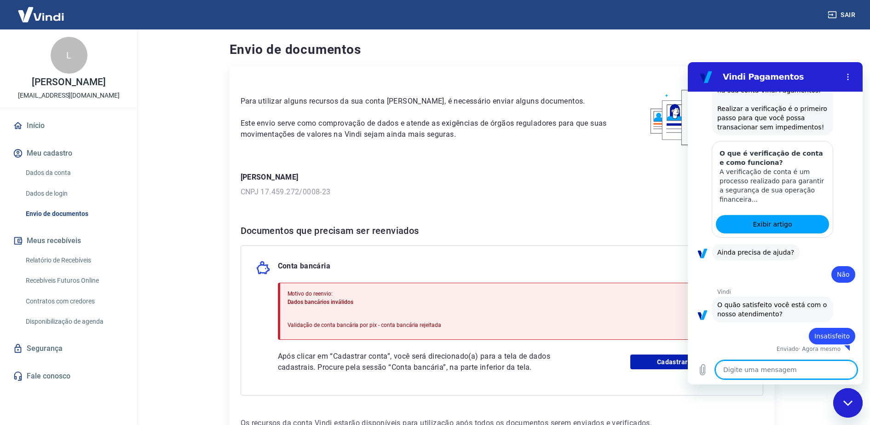
type textarea "x"
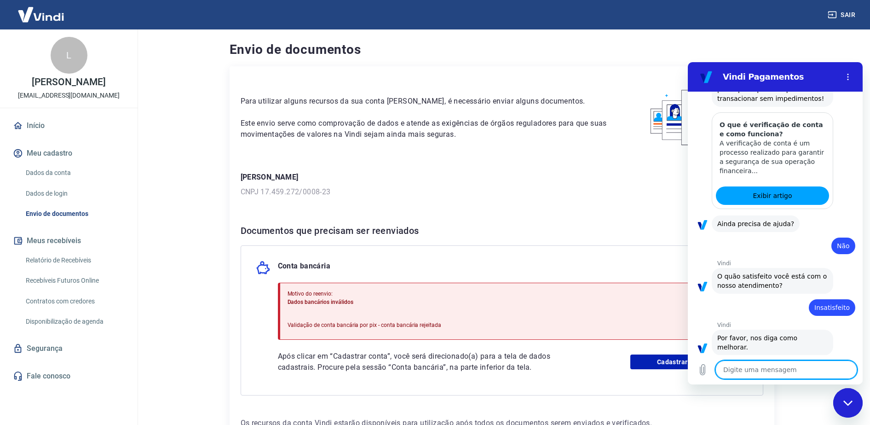
scroll to position [206, 0]
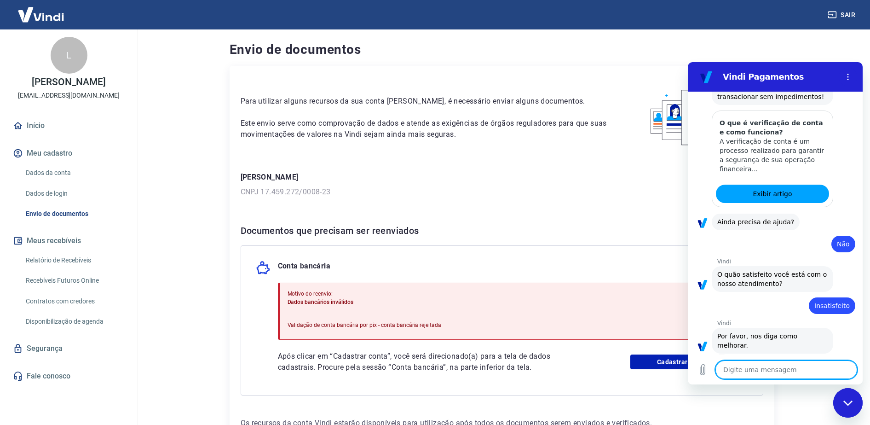
type textarea "Q"
type textarea "x"
type textarea "Qu"
type textarea "x"
type textarea "Que"
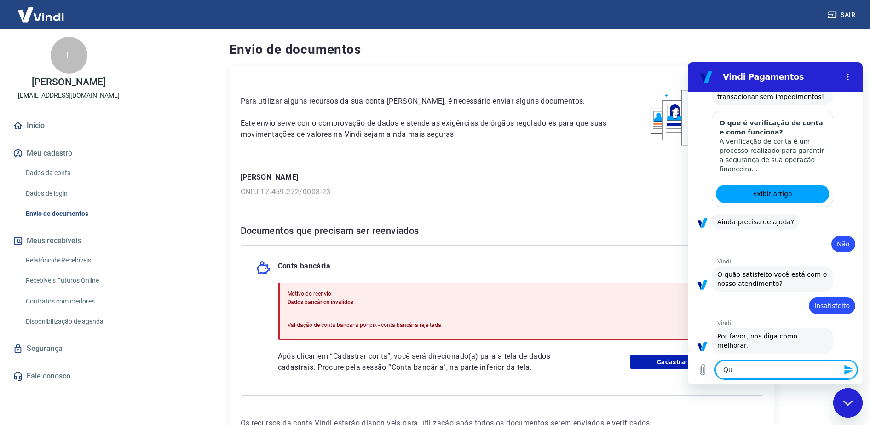
type textarea "x"
type textarea "Quer"
type textarea "x"
type textarea "Quero"
type textarea "x"
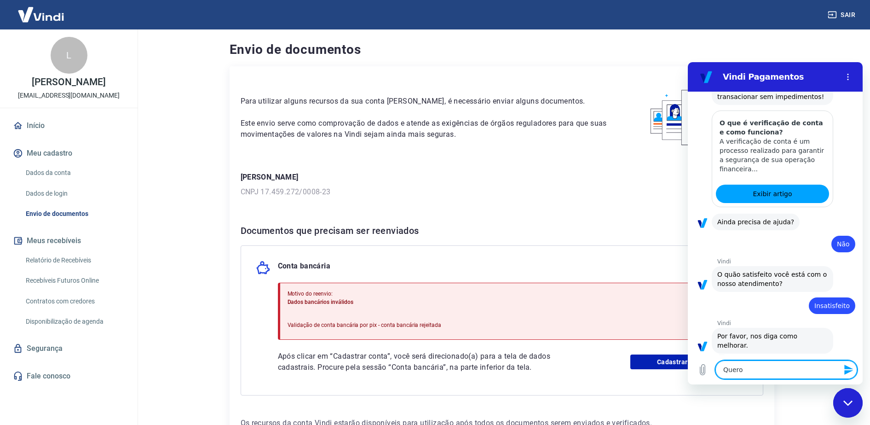
type textarea "Quero"
type textarea "x"
type textarea "Quero s"
type textarea "x"
type textarea "Quero sa"
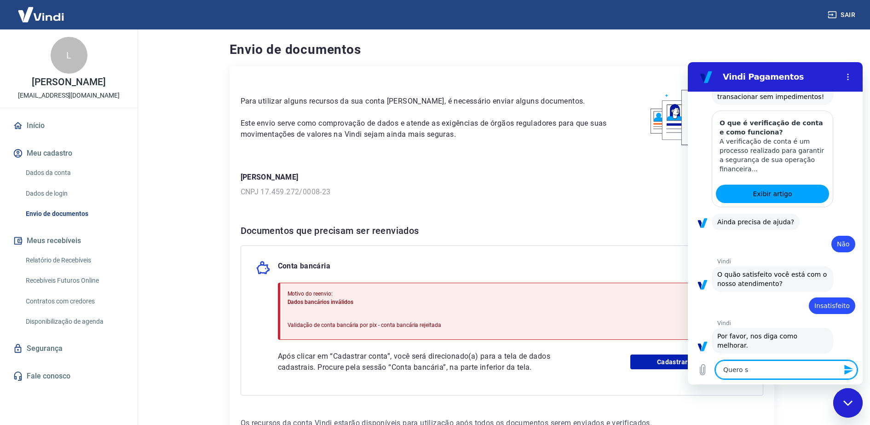
type textarea "x"
type textarea "Quero sab"
type textarea "x"
type textarea "Quero sabe"
type textarea "x"
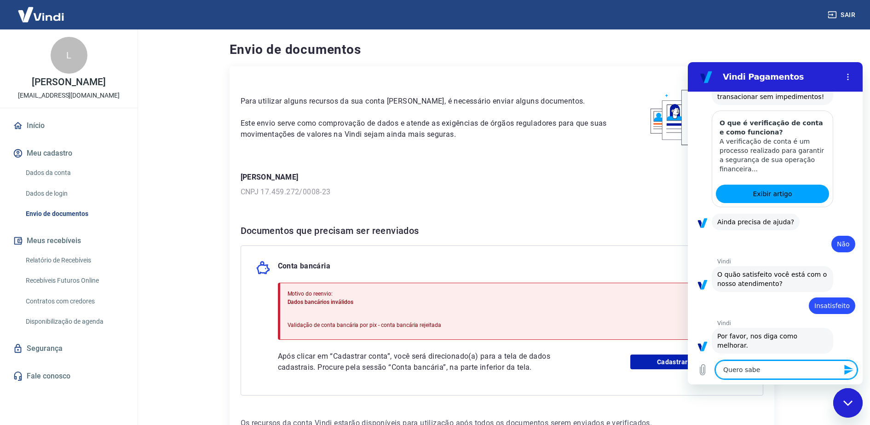
type textarea "Quero saber"
type textarea "x"
type textarea "Quero saber"
type textarea "x"
type textarea "Quero saber p"
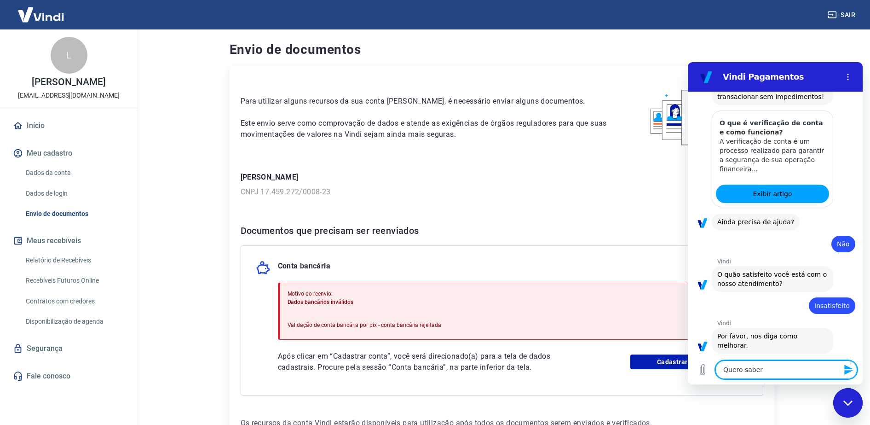
type textarea "x"
type textarea "Quero saber po"
type textarea "x"
type textarea "Quero saber por"
type textarea "x"
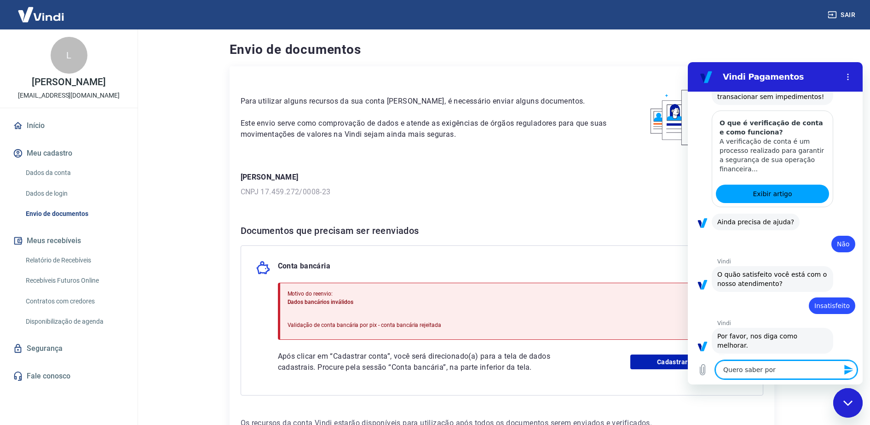
type textarea "Quero saber porq"
type textarea "x"
type textarea "Quero saber porqu"
type textarea "x"
type textarea "Quero saber porque"
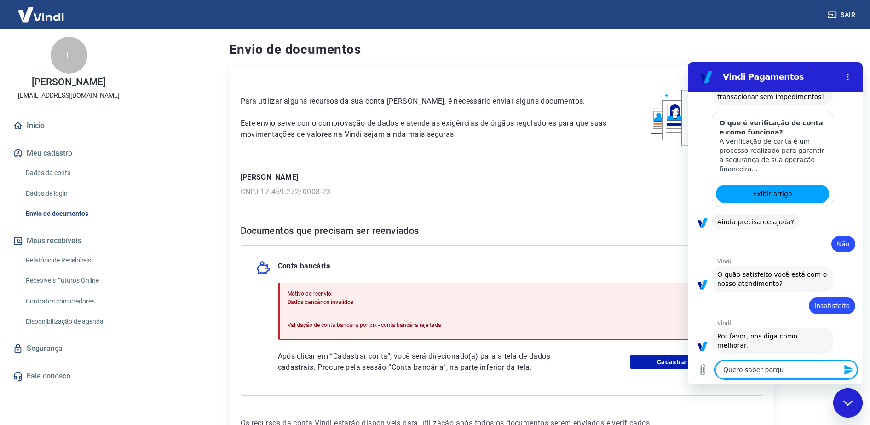
type textarea "x"
type textarea "Quero saber porque"
type textarea "x"
type textarea "Quero saber porque o"
type textarea "x"
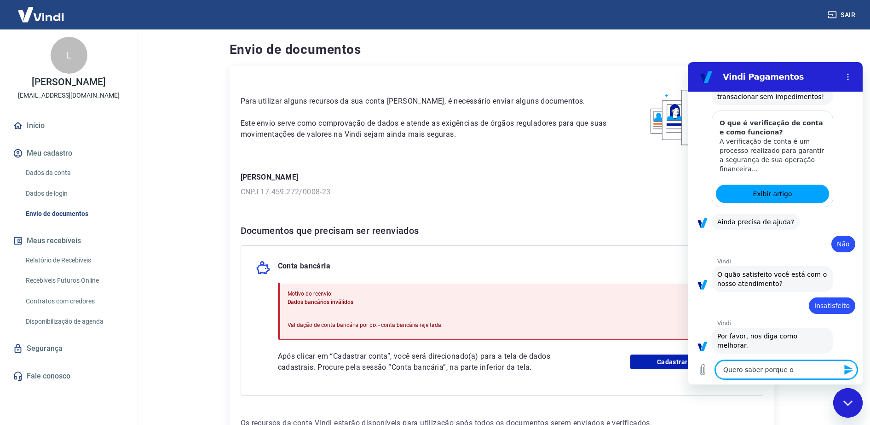
type textarea "Quero saber porque os"
type textarea "x"
type textarea "Quero saber porque os"
type textarea "x"
type textarea "Quero saber porque os d"
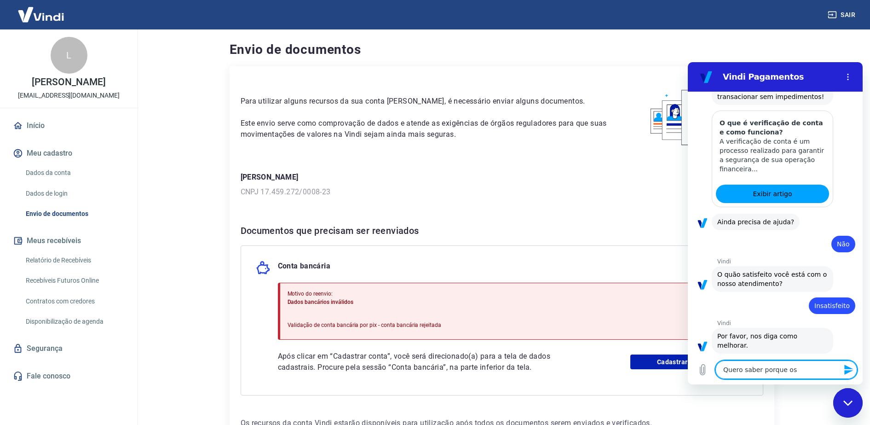
type textarea "x"
type textarea "Quero saber porque os da"
type textarea "x"
type textarea "Quero saber porque os dad"
type textarea "x"
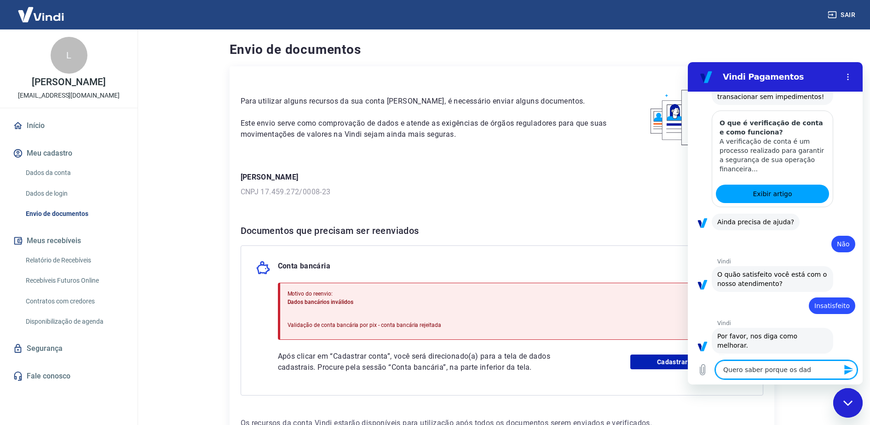
type textarea "Quero saber porque os dado"
type textarea "x"
type textarea "Quero saber porque os dados"
type textarea "x"
type textarea "Quero saber porque os dados"
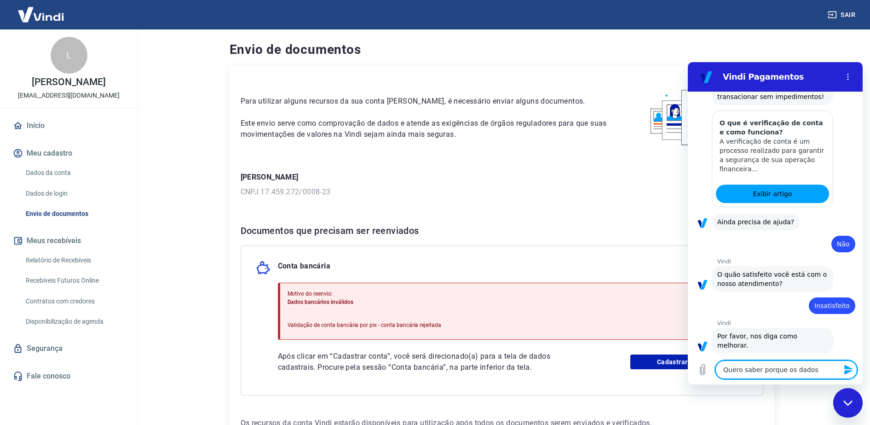
type textarea "x"
type textarea "Quero saber porque os dados b"
type textarea "x"
type textarea "Quero saber porque os dados ba"
type textarea "x"
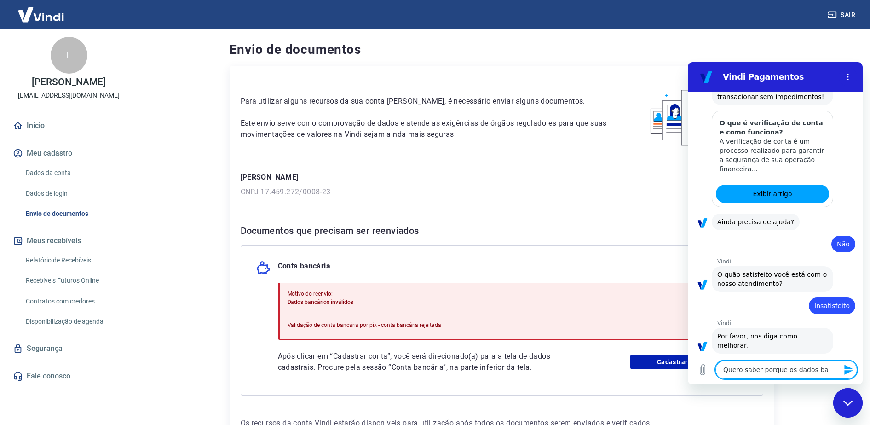
type textarea "Quero saber porque os dados ban"
type textarea "x"
type textarea "Quero saber porque os dados banc"
type textarea "x"
type textarea "Quero saber porque os dados bancá"
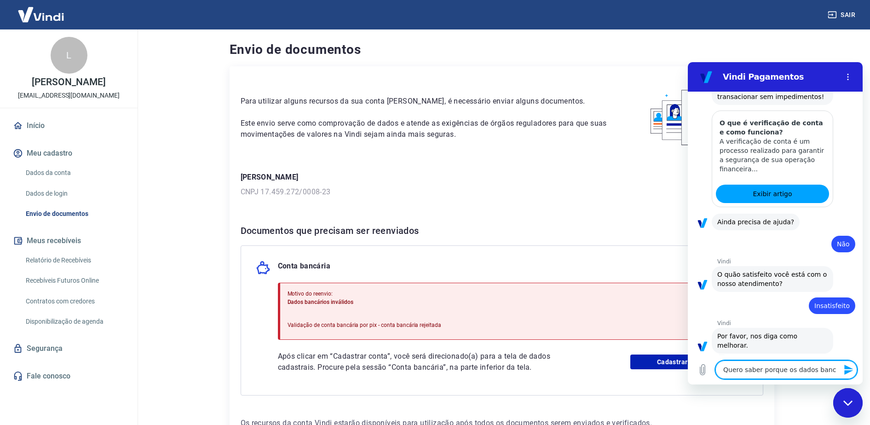
type textarea "x"
type textarea "Quero saber porque os dados bancár"
type textarea "x"
type textarea "Quero saber porque os dados bancári"
type textarea "x"
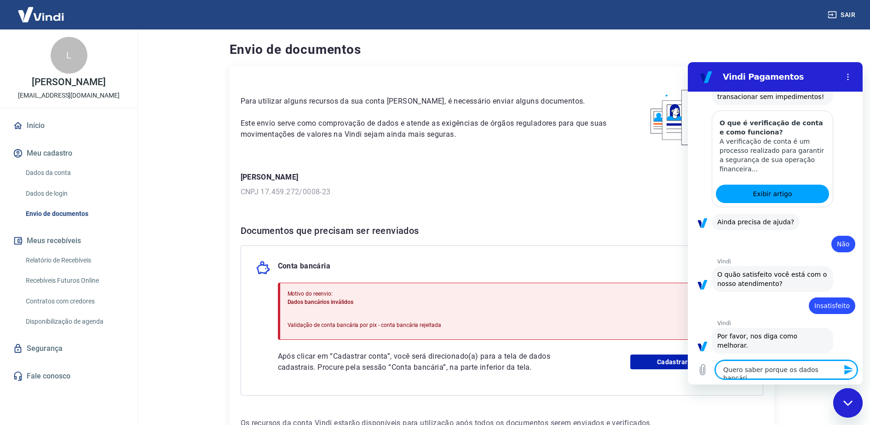
type textarea "Quero saber porque os dados bancário"
type textarea "x"
type textarea "Quero saber porque os dados bancários"
type textarea "x"
type textarea "Quero saber porque os dados bancários"
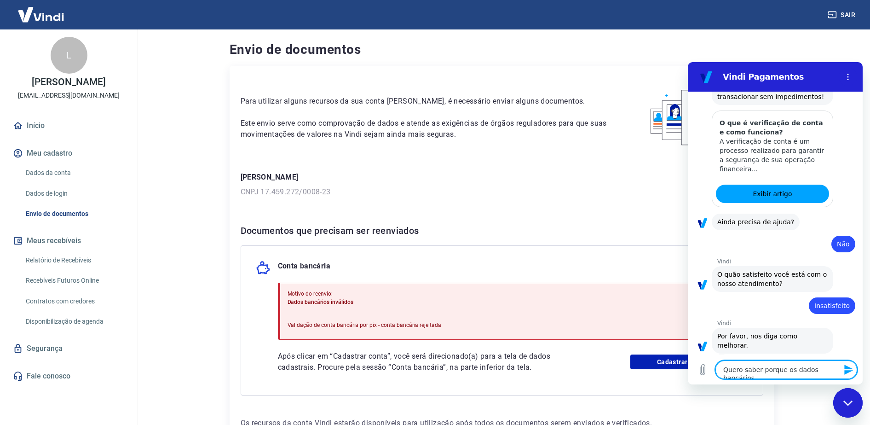
type textarea "x"
type textarea "Quero saber porque os dados bancários s"
type textarea "x"
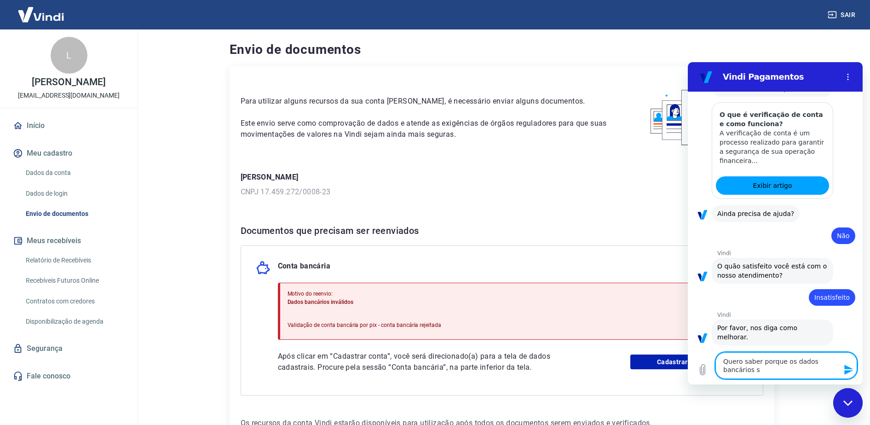
type textarea "Quero saber porque os dados bancários sã"
type textarea "x"
type textarea "Quero saber porque os dados bancários são"
type textarea "x"
type textarea "Quero saber porque os dados bancários são"
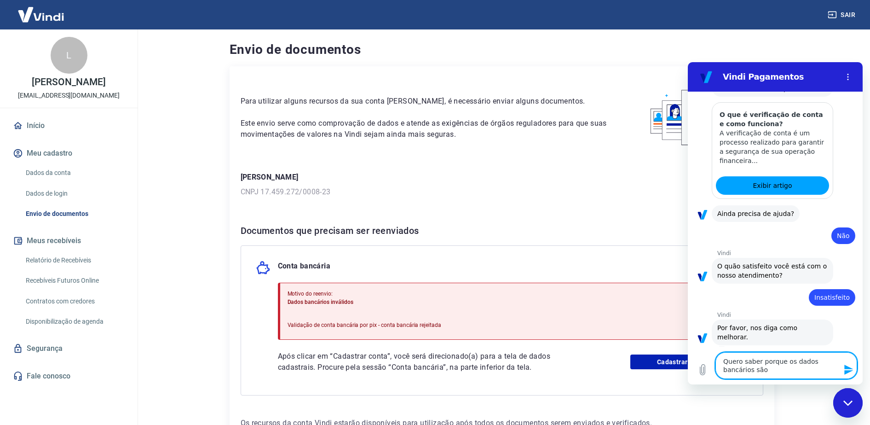
type textarea "x"
type textarea "Quero saber porque os dados bancários são i"
type textarea "x"
type textarea "Quero saber porque os dados bancários são in"
type textarea "x"
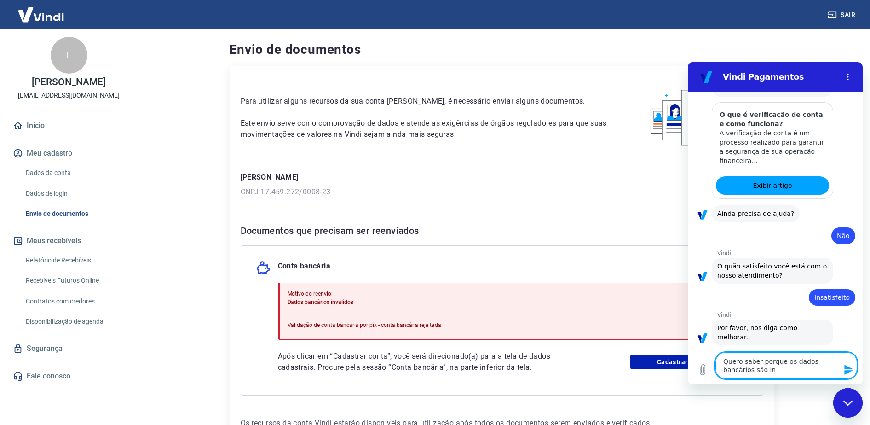
type textarea "Quero saber porque os dados bancários são inv"
type textarea "x"
type textarea "Quero saber porque os dados bancários são invá"
type textarea "x"
type textarea "Quero saber porque os dados bancários são invál"
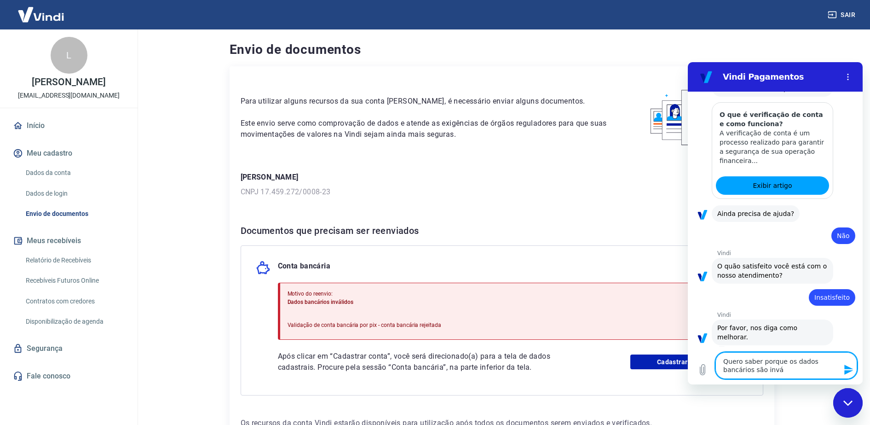
type textarea "x"
type textarea "Quero saber porque os dados bancários são inváli"
type textarea "x"
type textarea "Quero saber porque os dados bancários são inválid"
type textarea "x"
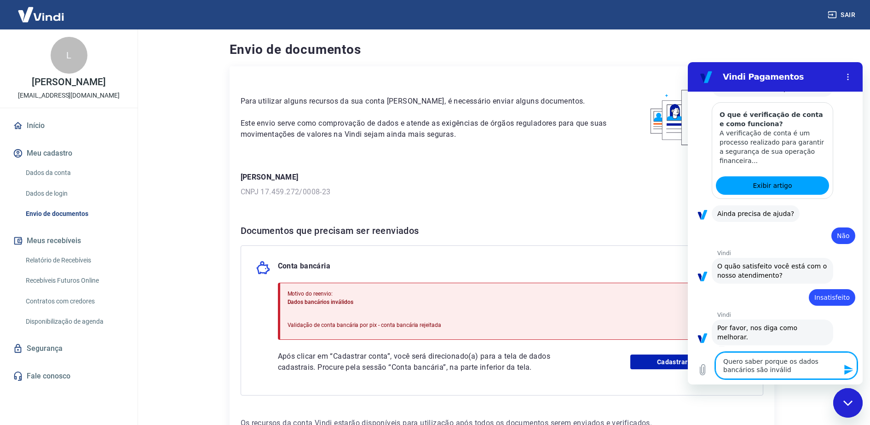
type textarea "Quero saber porque os dados bancários são inválido"
type textarea "x"
type textarea "Quero saber porque os dados bancários são inválidos"
type textarea "x"
type textarea "Quero saber porque os dados bancários são inválidos."
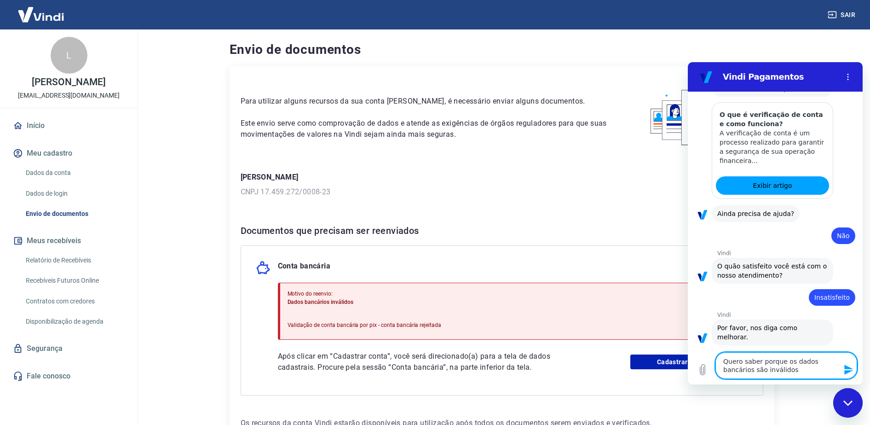
type textarea "x"
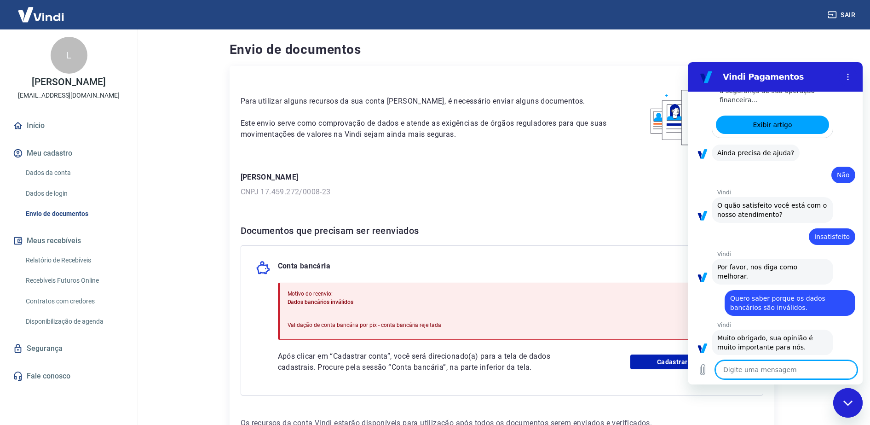
scroll to position [277, 0]
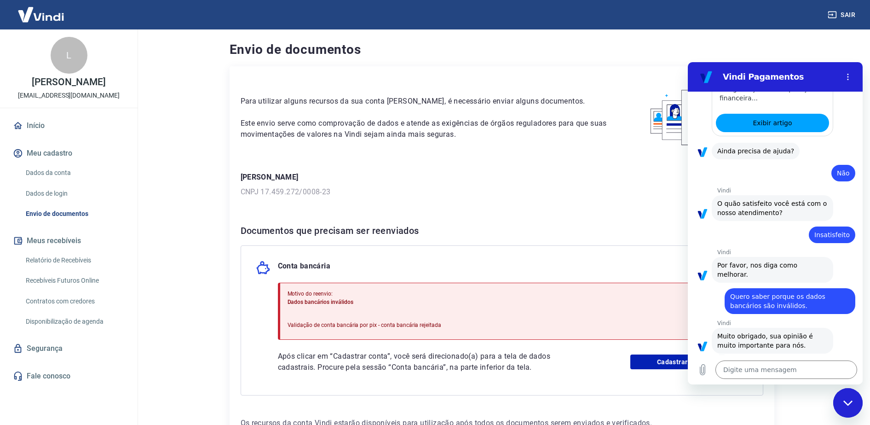
click at [827, 53] on main "Envio de documentos Para utilizar alguns recursos da sua conta Vindi, é necessá…" at bounding box center [501, 226] width 737 height 395
click at [847, 405] on div "Fechar janela de mensagens" at bounding box center [848, 403] width 28 height 28
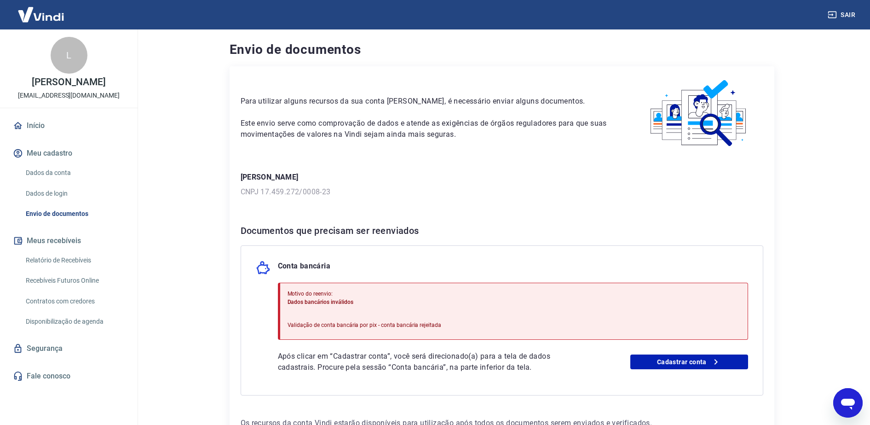
click at [848, 405] on icon "Abrir janela de mensagens" at bounding box center [848, 402] width 17 height 17
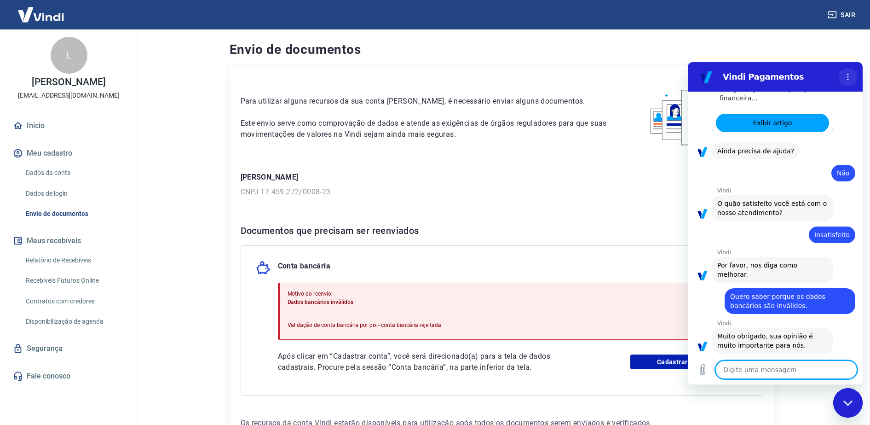
click at [850, 73] on icon "Menu de opções" at bounding box center [847, 76] width 7 height 7
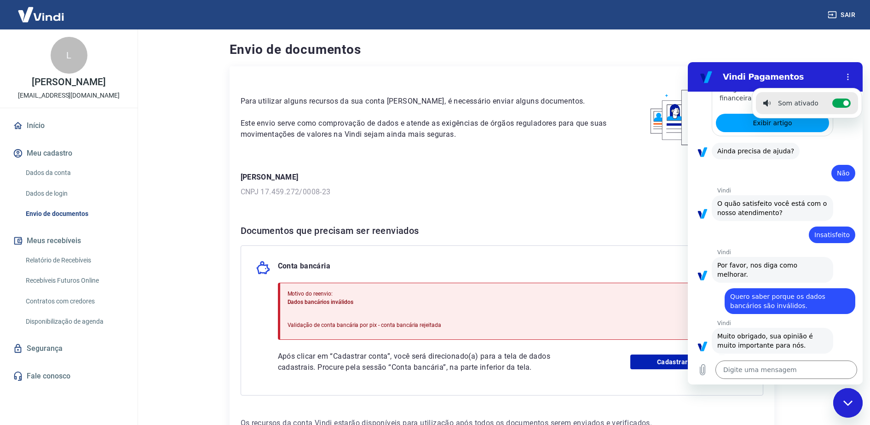
click at [828, 51] on main "Envio de documentos Para utilizar alguns recursos da sua conta Vindi, é necessá…" at bounding box center [501, 226] width 737 height 395
click at [789, 40] on div "Envio de documentos Para utilizar alguns recursos da sua conta Vindi, é necessá…" at bounding box center [502, 239] width 589 height 421
click at [852, 401] on icon "Fechar janela de mensagens" at bounding box center [849, 403] width 10 height 6
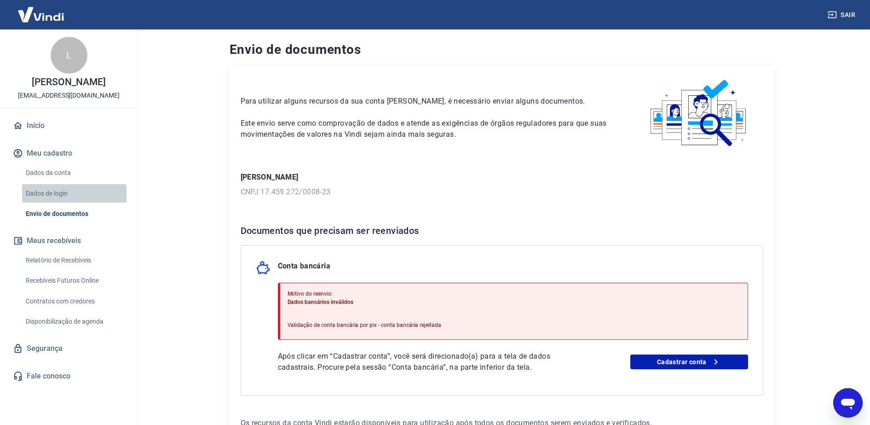
click at [47, 203] on link "Dados de login" at bounding box center [74, 193] width 104 height 19
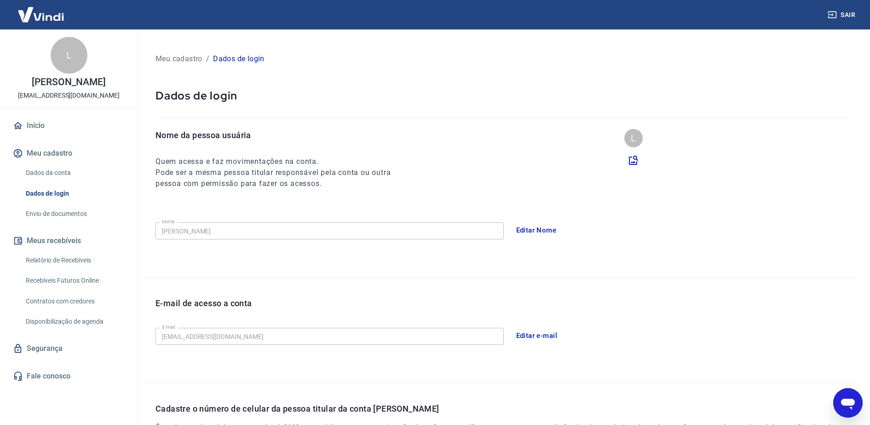
click at [48, 223] on link "Envio de documentos" at bounding box center [74, 213] width 104 height 19
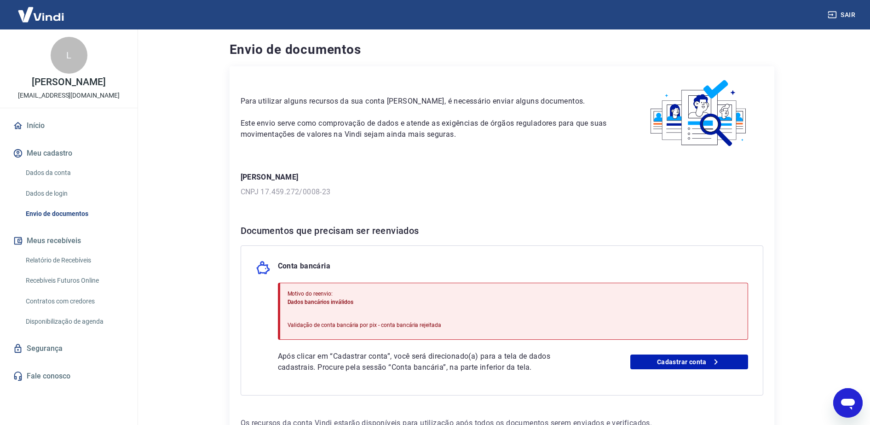
click at [843, 402] on icon "Abrir janela de mensagens" at bounding box center [848, 404] width 14 height 11
type textarea "x"
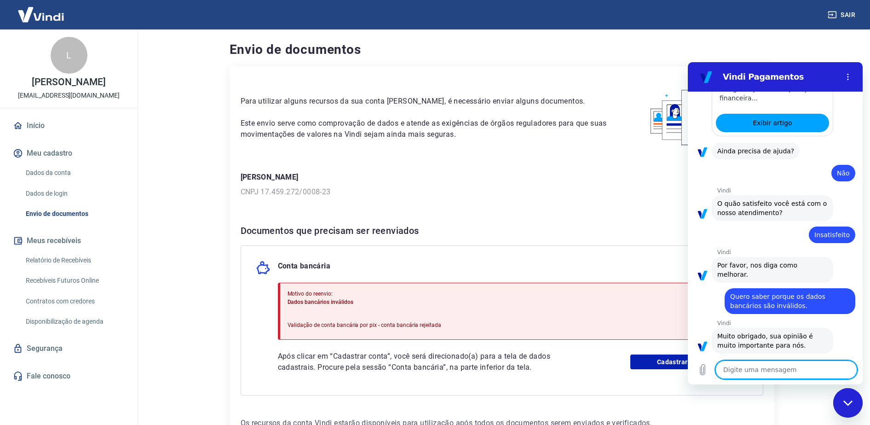
type textarea "o"
type textarea "x"
type textarea "oi"
type textarea "x"
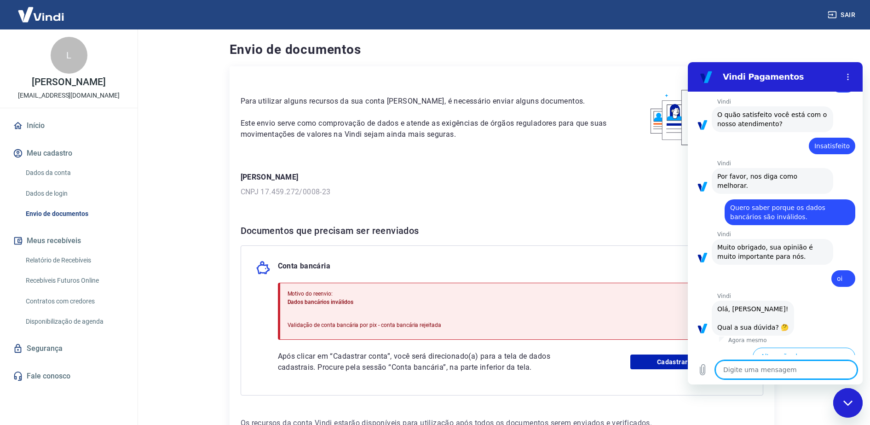
scroll to position [538, 0]
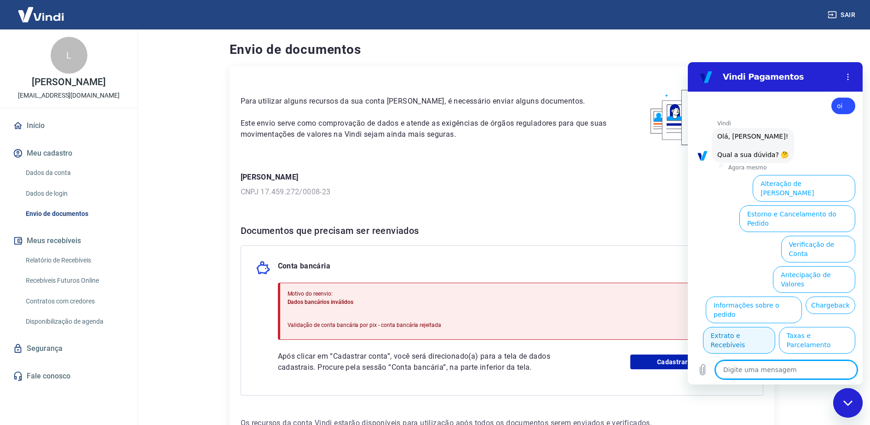
click at [775, 327] on button "Extrato e Recebíveis" at bounding box center [739, 340] width 72 height 27
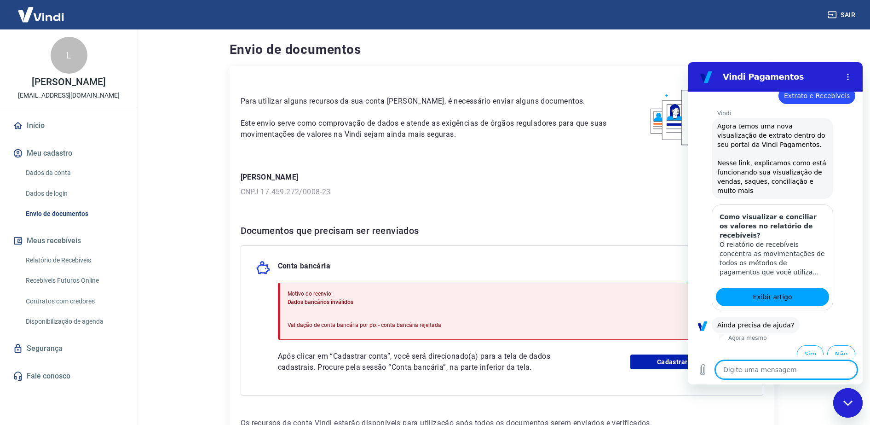
scroll to position [620, 0]
click at [798, 347] on button "Sim" at bounding box center [810, 352] width 27 height 17
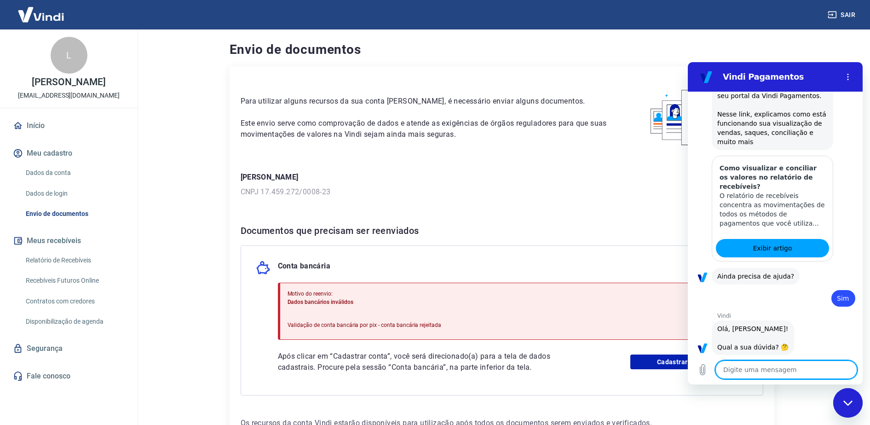
scroll to position [860, 0]
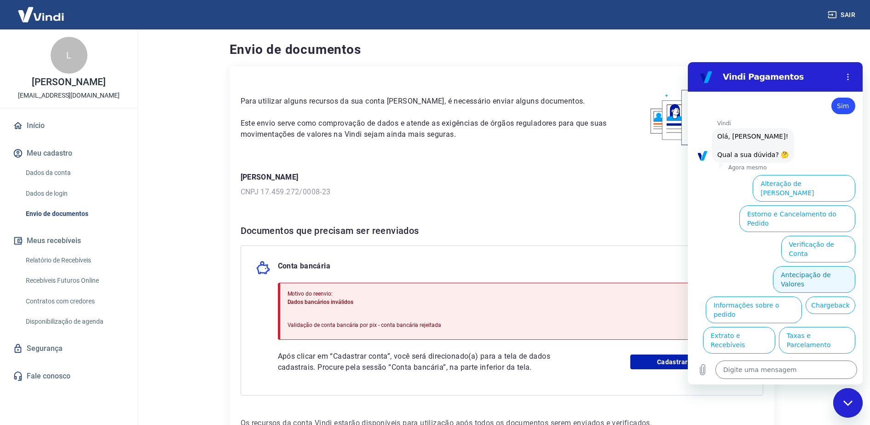
click at [825, 266] on button "Antecipação de Valores" at bounding box center [814, 279] width 82 height 27
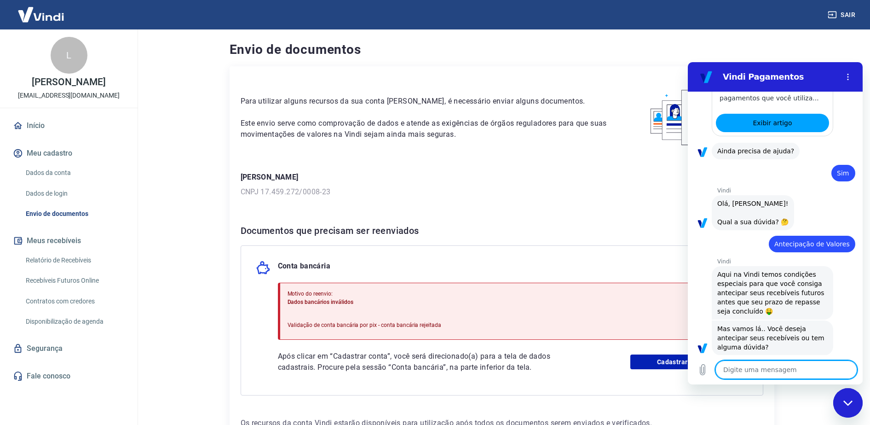
scroll to position [837, 0]
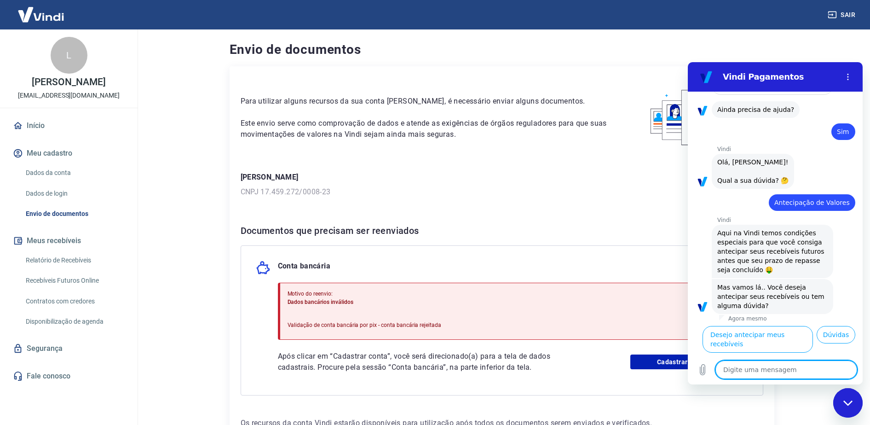
click at [642, 219] on div "Para utilizar alguns recursos da sua conta Vindi, é necessário enviar alguns do…" at bounding box center [502, 252] width 545 height 373
click at [804, 47] on main "Envio de documentos Para utilizar alguns recursos da sua conta Vindi, é necessá…" at bounding box center [501, 226] width 737 height 395
click at [850, 401] on icon "Fechar janela de mensagens" at bounding box center [849, 403] width 10 height 6
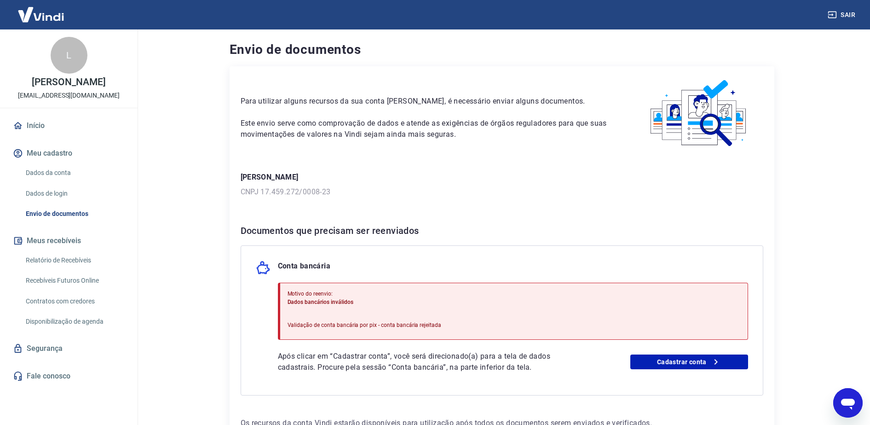
click at [77, 270] on link "Relatório de Recebíveis" at bounding box center [74, 260] width 104 height 19
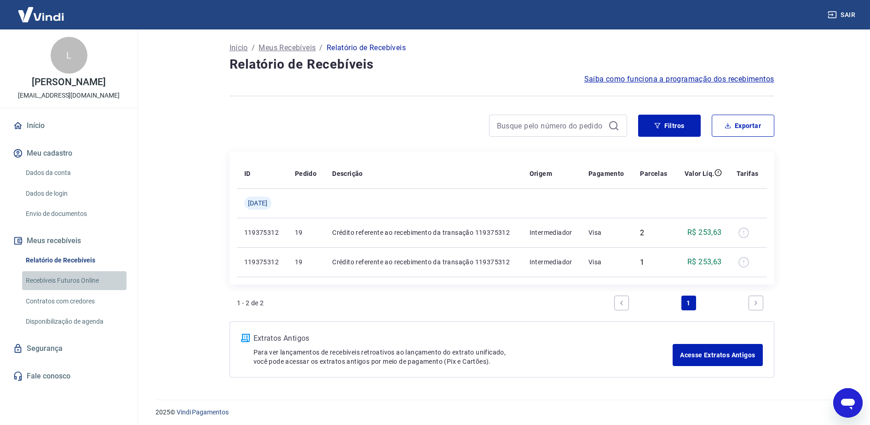
click at [75, 286] on link "Recebíveis Futuros Online" at bounding box center [74, 280] width 104 height 19
type textarea "x"
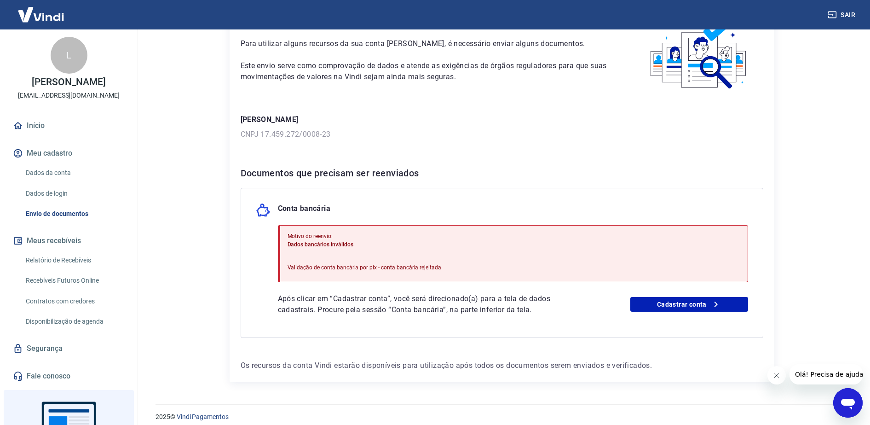
scroll to position [65, 0]
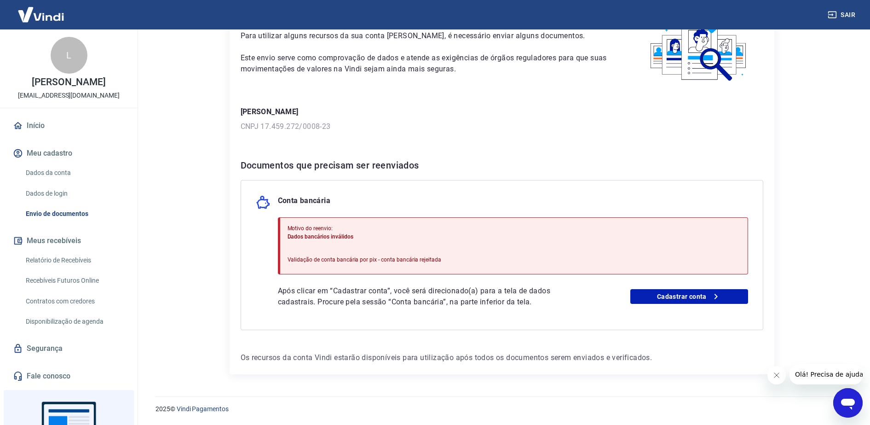
click at [55, 180] on link "Dados da conta" at bounding box center [74, 172] width 104 height 19
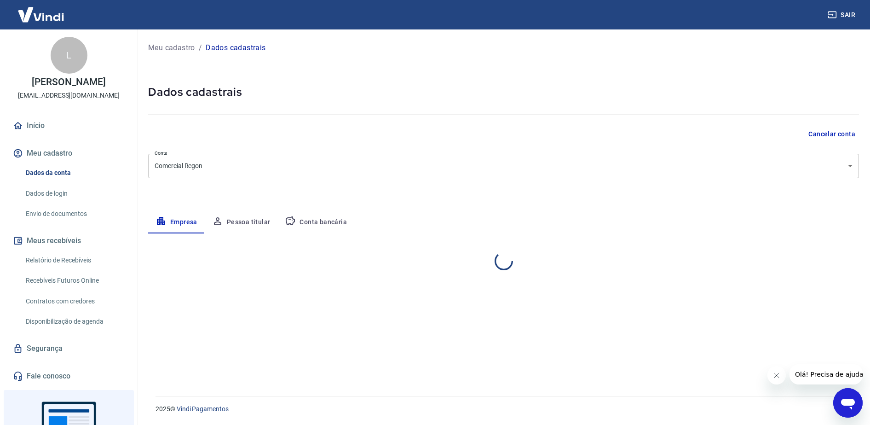
select select "MG"
select select "business"
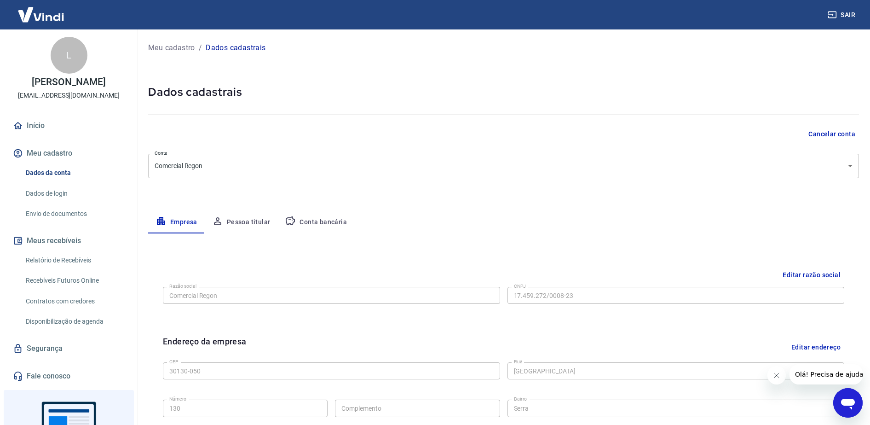
click at [60, 159] on button "Meu cadastro" at bounding box center [69, 153] width 116 height 20
click at [71, 268] on link "Relatório de Recebíveis" at bounding box center [74, 260] width 104 height 19
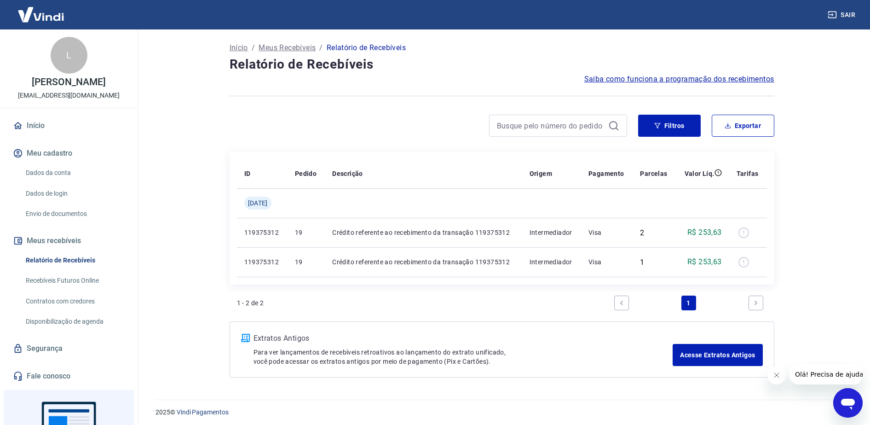
click at [36, 136] on link "Início" at bounding box center [69, 126] width 116 height 20
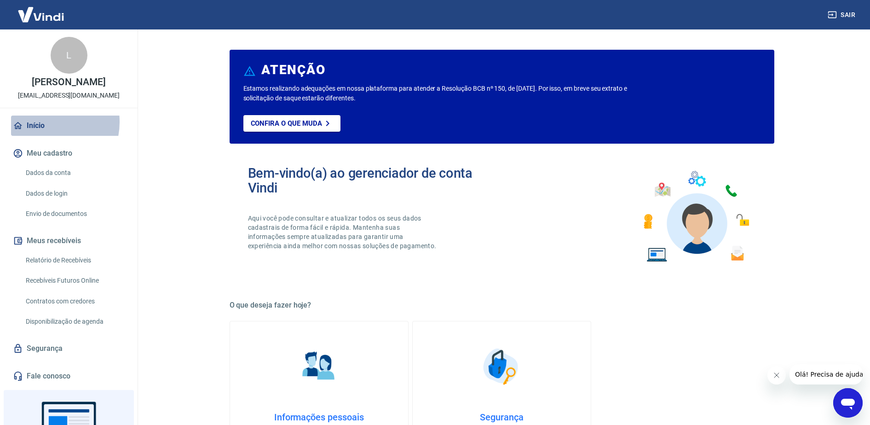
click at [44, 132] on link "Início" at bounding box center [69, 126] width 116 height 20
click at [48, 163] on button "Meu cadastro" at bounding box center [69, 153] width 116 height 20
click at [59, 245] on button "Meus recebíveis" at bounding box center [69, 241] width 116 height 20
click at [59, 263] on link "Relatório de Recebíveis" at bounding box center [74, 260] width 104 height 19
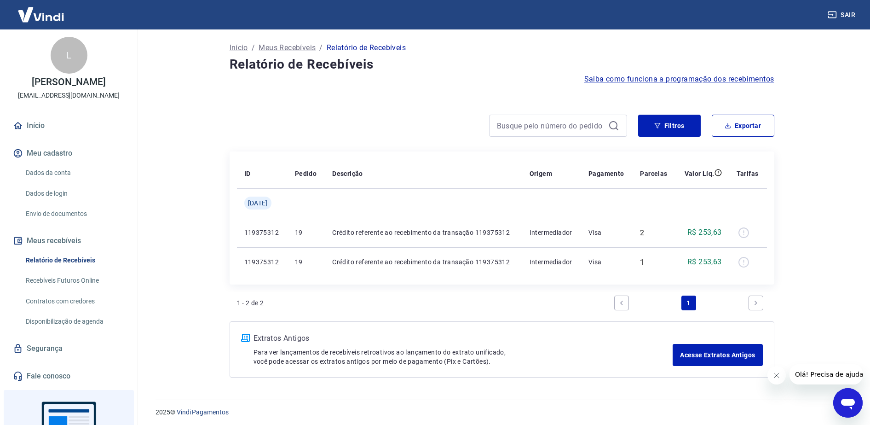
click at [65, 285] on link "Recebíveis Futuros Online" at bounding box center [74, 280] width 104 height 19
